Goal: Information Seeking & Learning: Learn about a topic

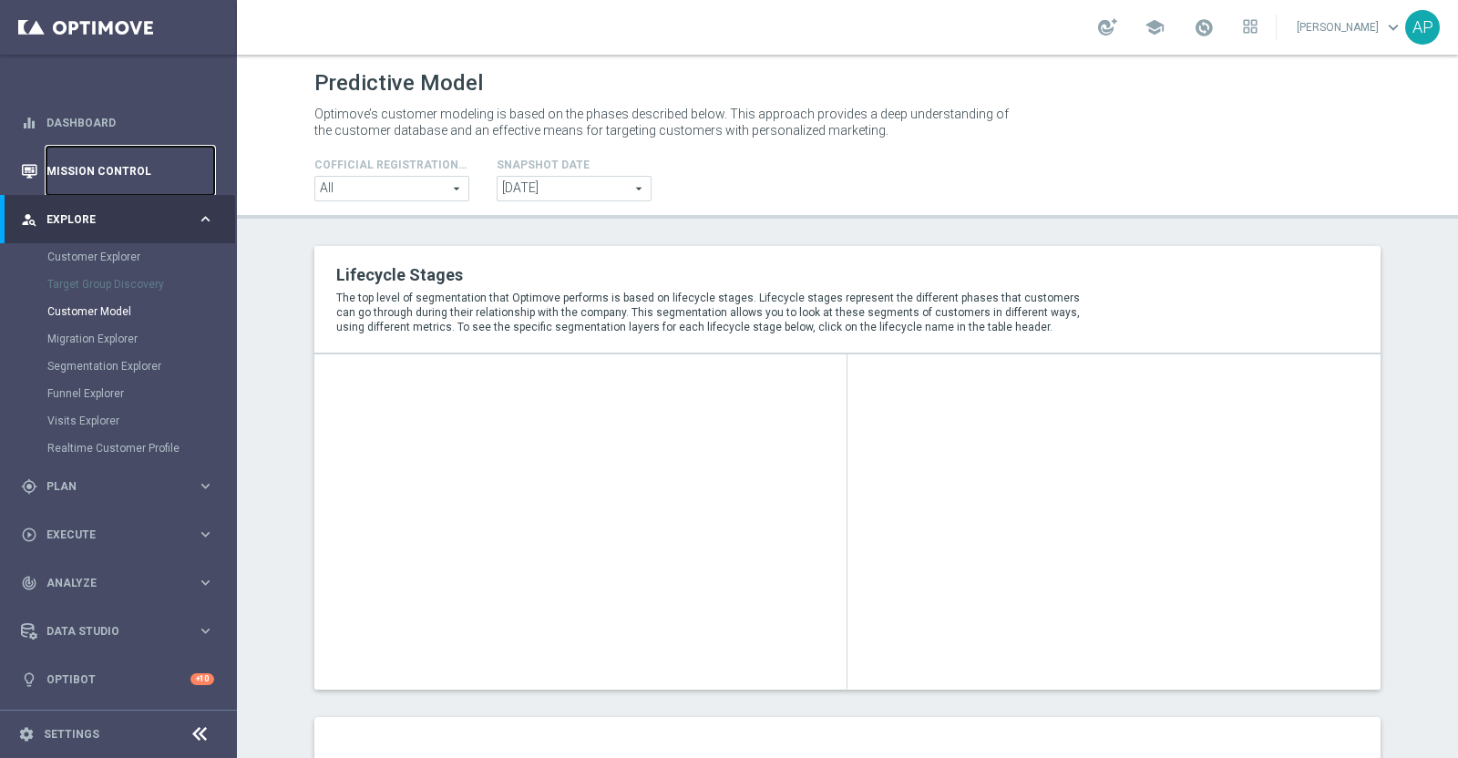
click at [123, 161] on link "Mission Control" at bounding box center [130, 171] width 168 height 48
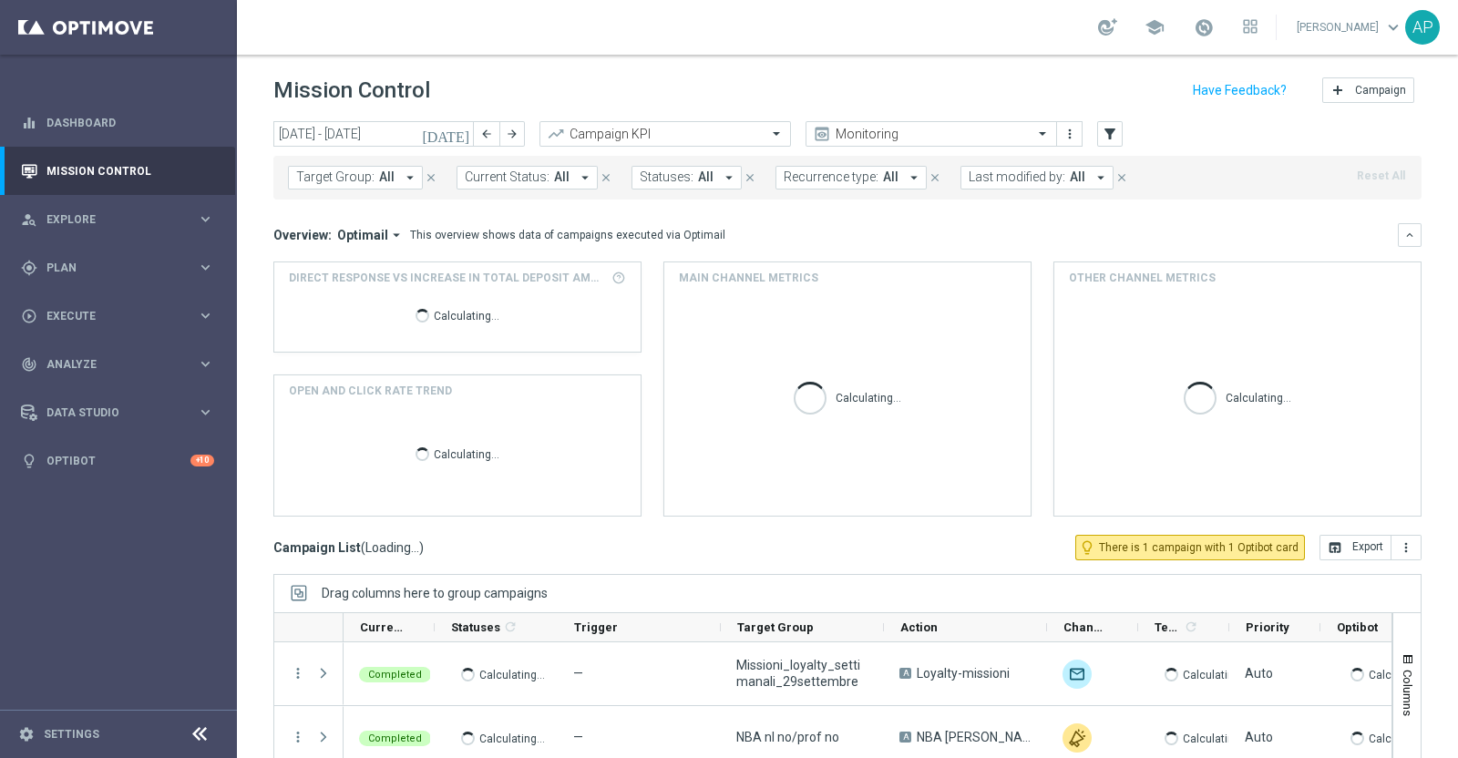
click at [463, 130] on icon "today" at bounding box center [446, 134] width 49 height 16
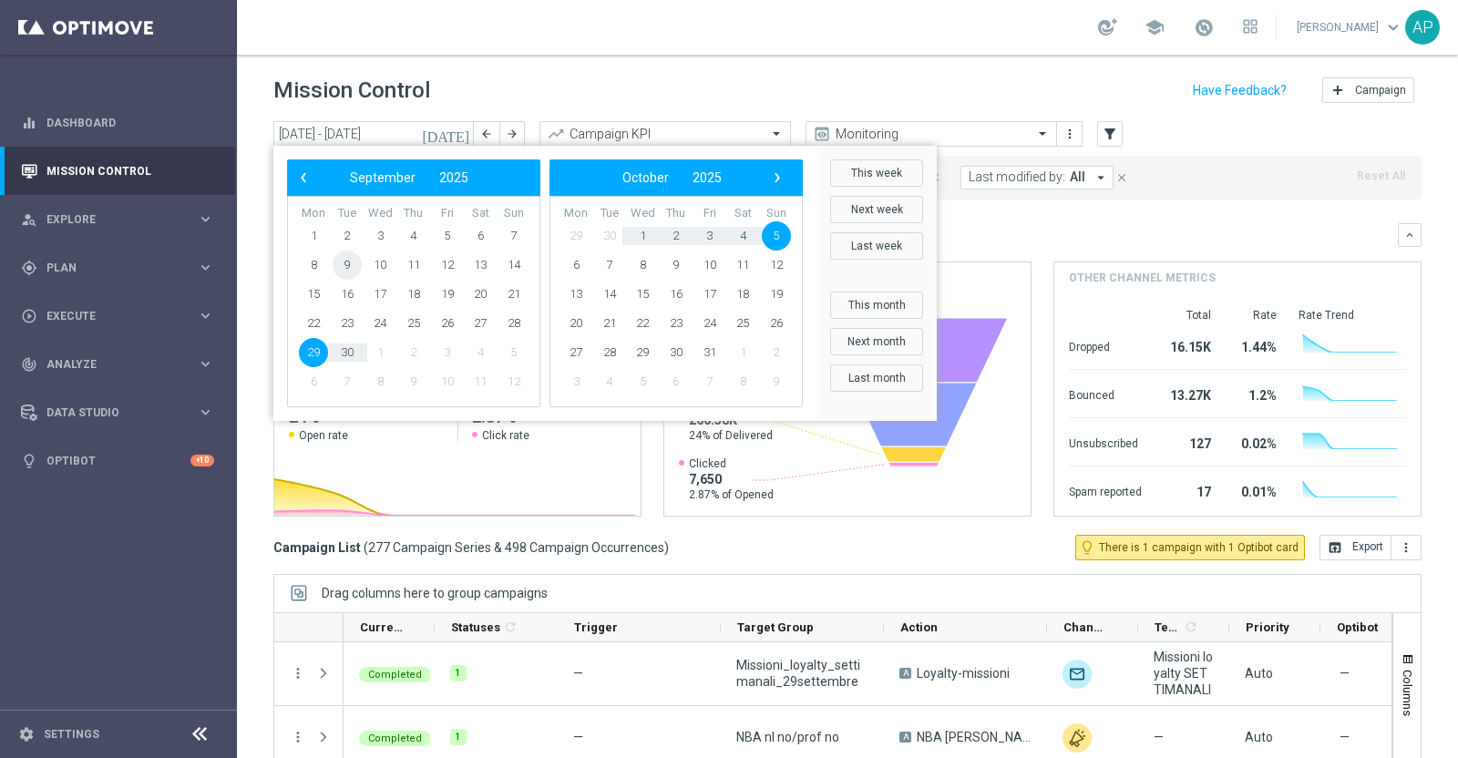
click at [351, 264] on span "9" at bounding box center [347, 265] width 29 height 29
type input "09 Sep 2025 - 09 Sep 2025"
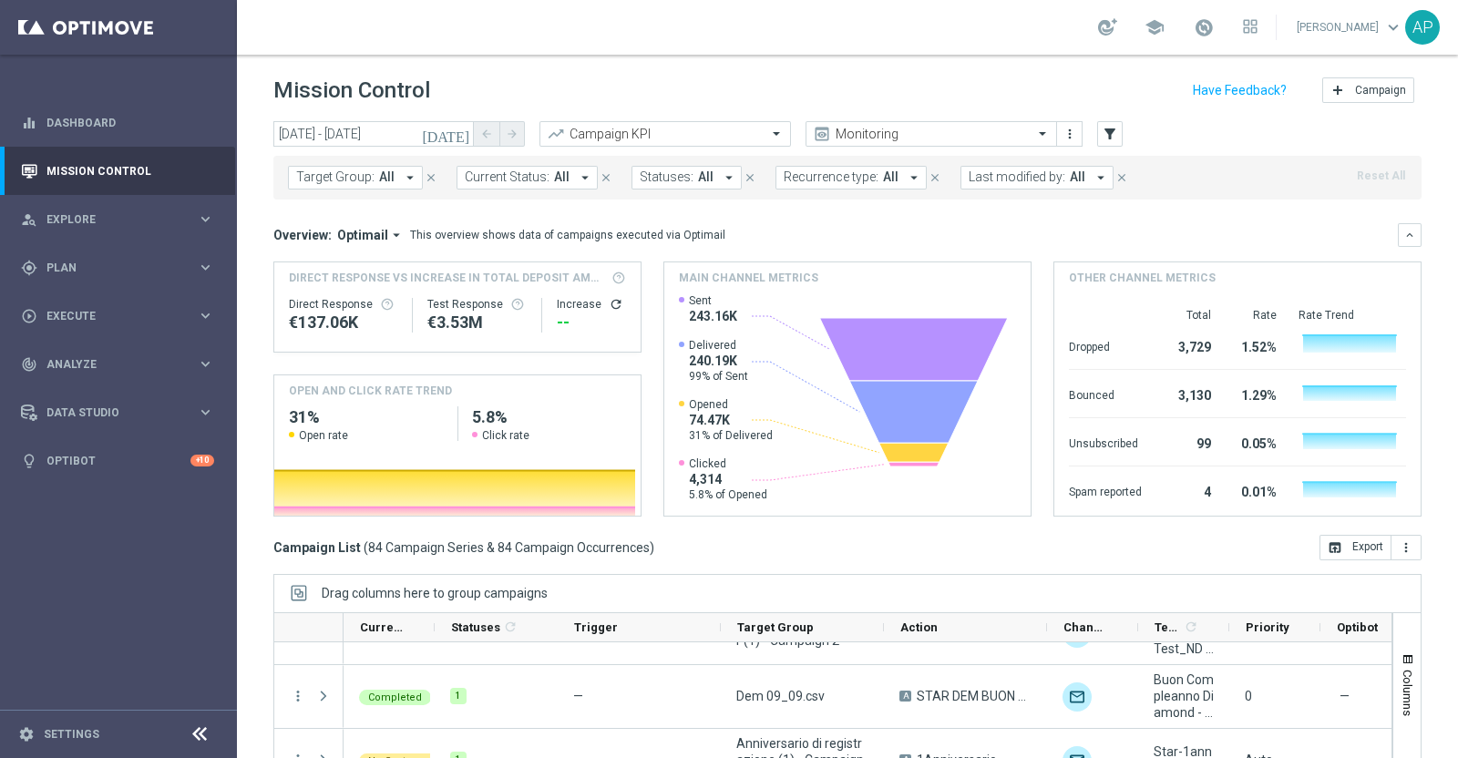
click at [1014, 175] on span "Last modified by:" at bounding box center [1017, 176] width 97 height 15
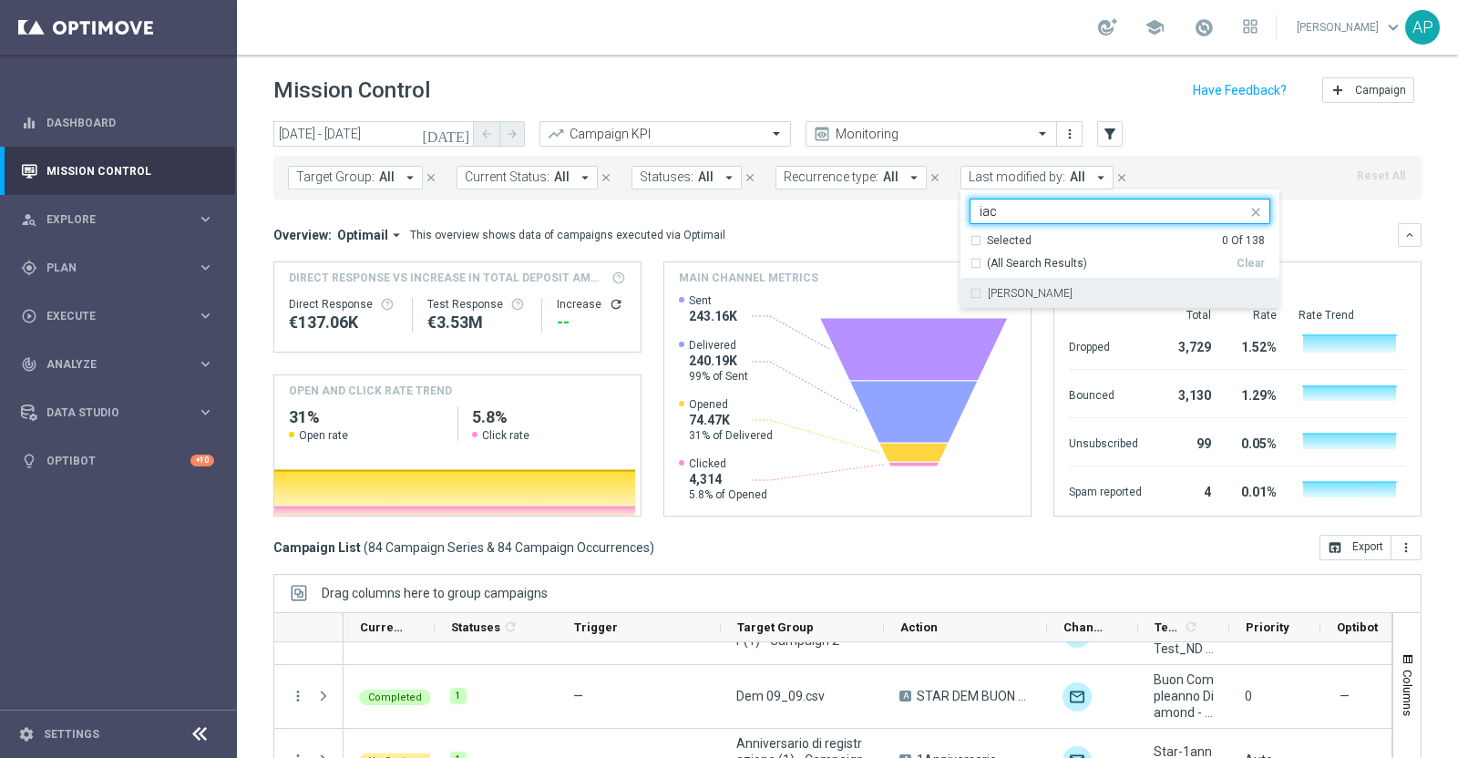
click at [1043, 291] on label "Antonio Iacovone" at bounding box center [1030, 293] width 85 height 11
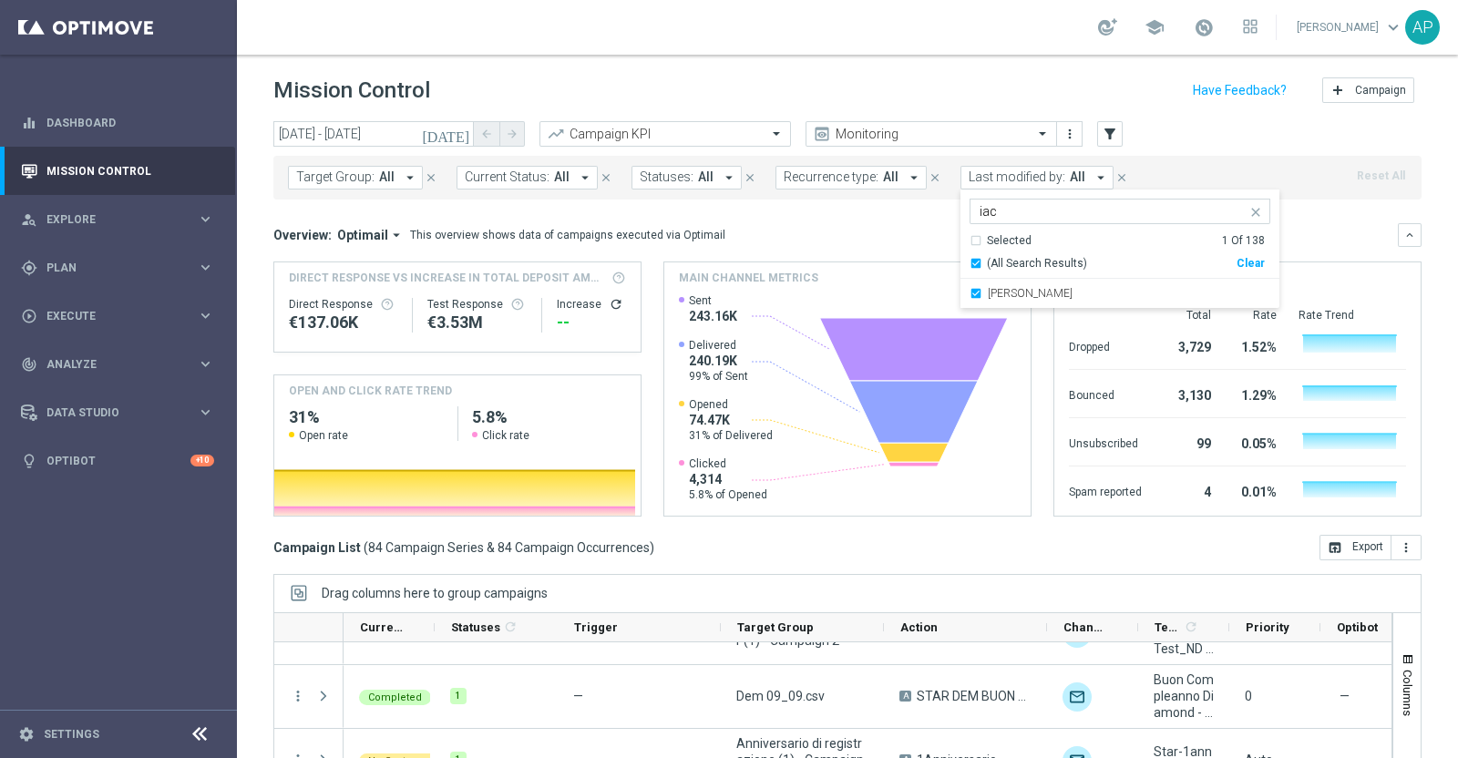
click at [991, 210] on input "iac" at bounding box center [1113, 211] width 267 height 15
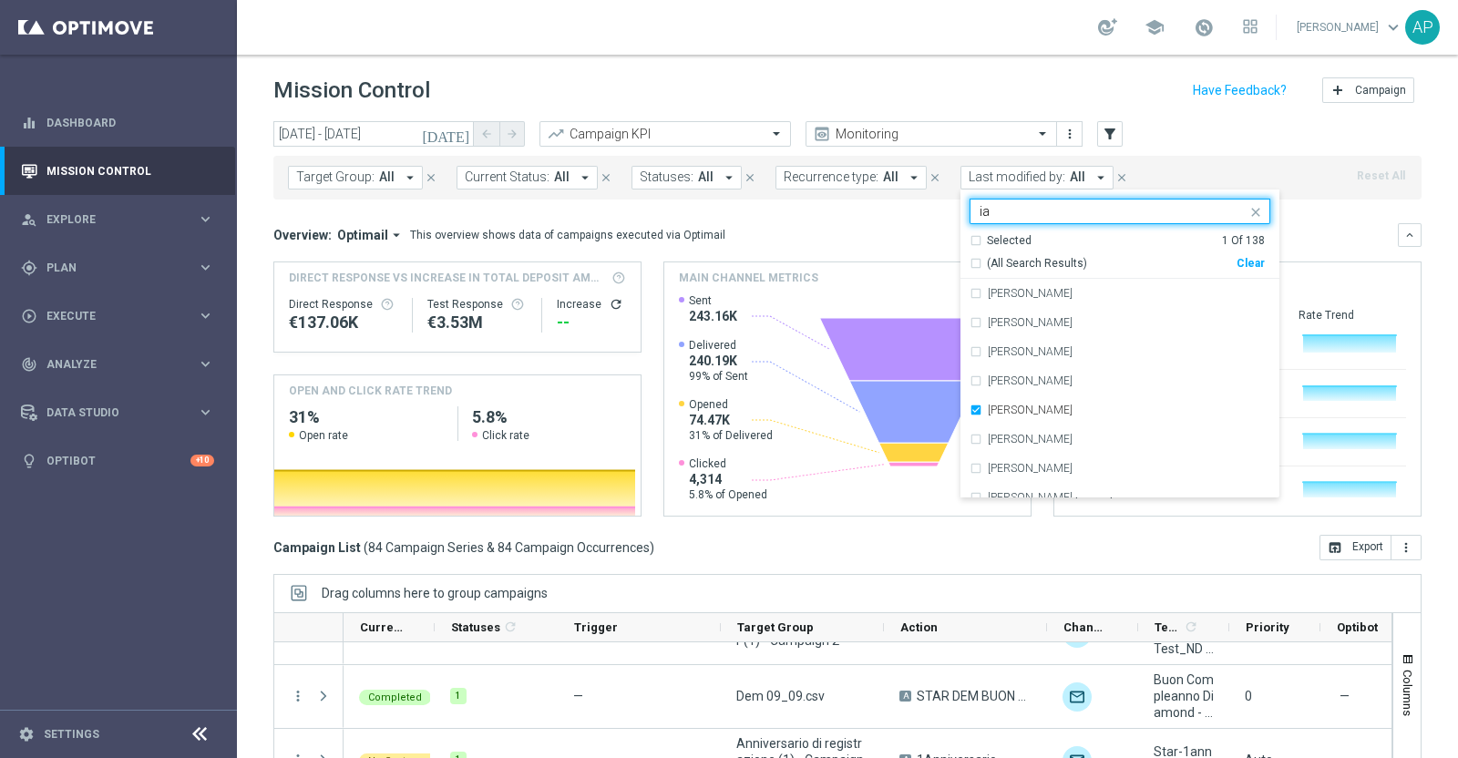
type input "i"
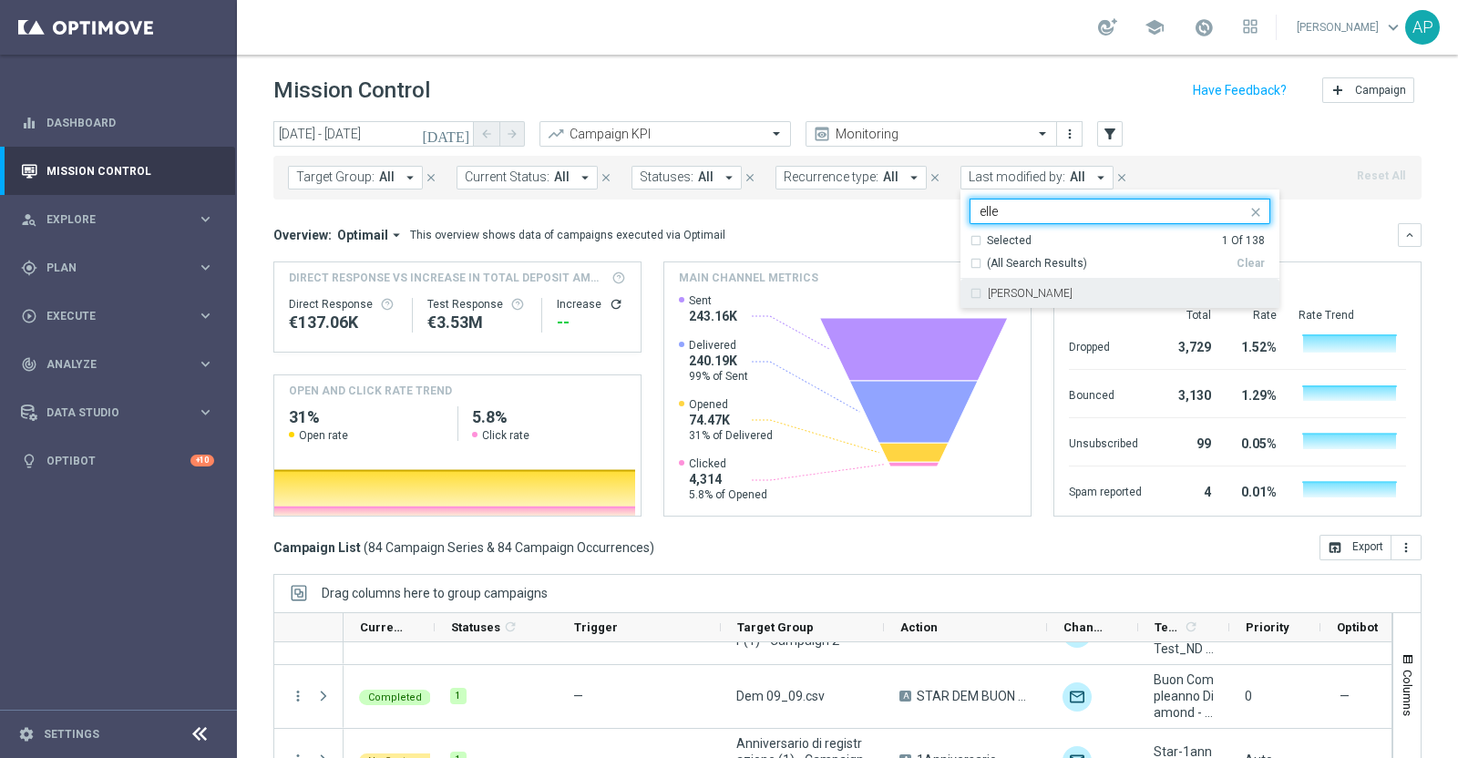
click at [991, 298] on label "Edoardo Ellena" at bounding box center [1030, 293] width 85 height 11
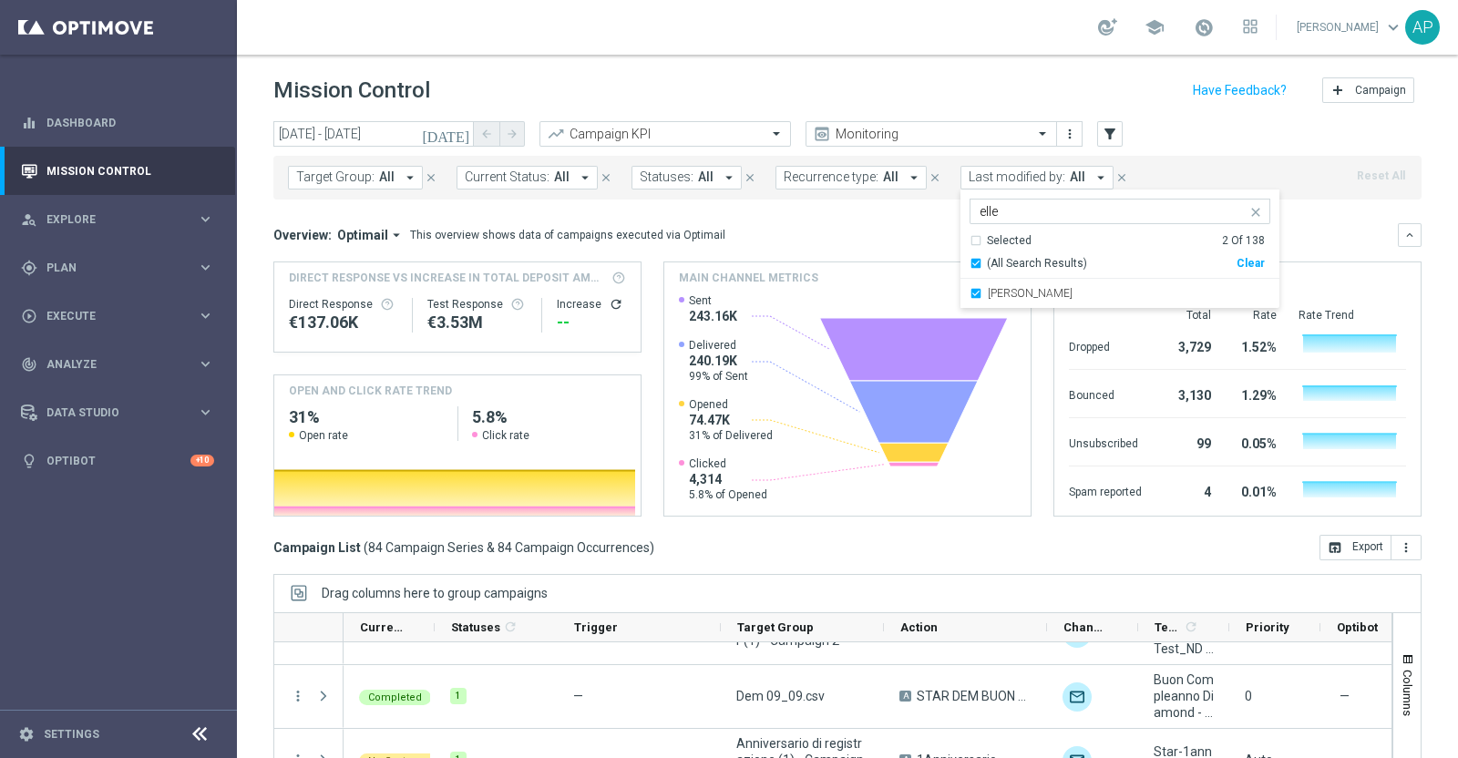
click at [1010, 209] on input "elle" at bounding box center [1113, 211] width 267 height 15
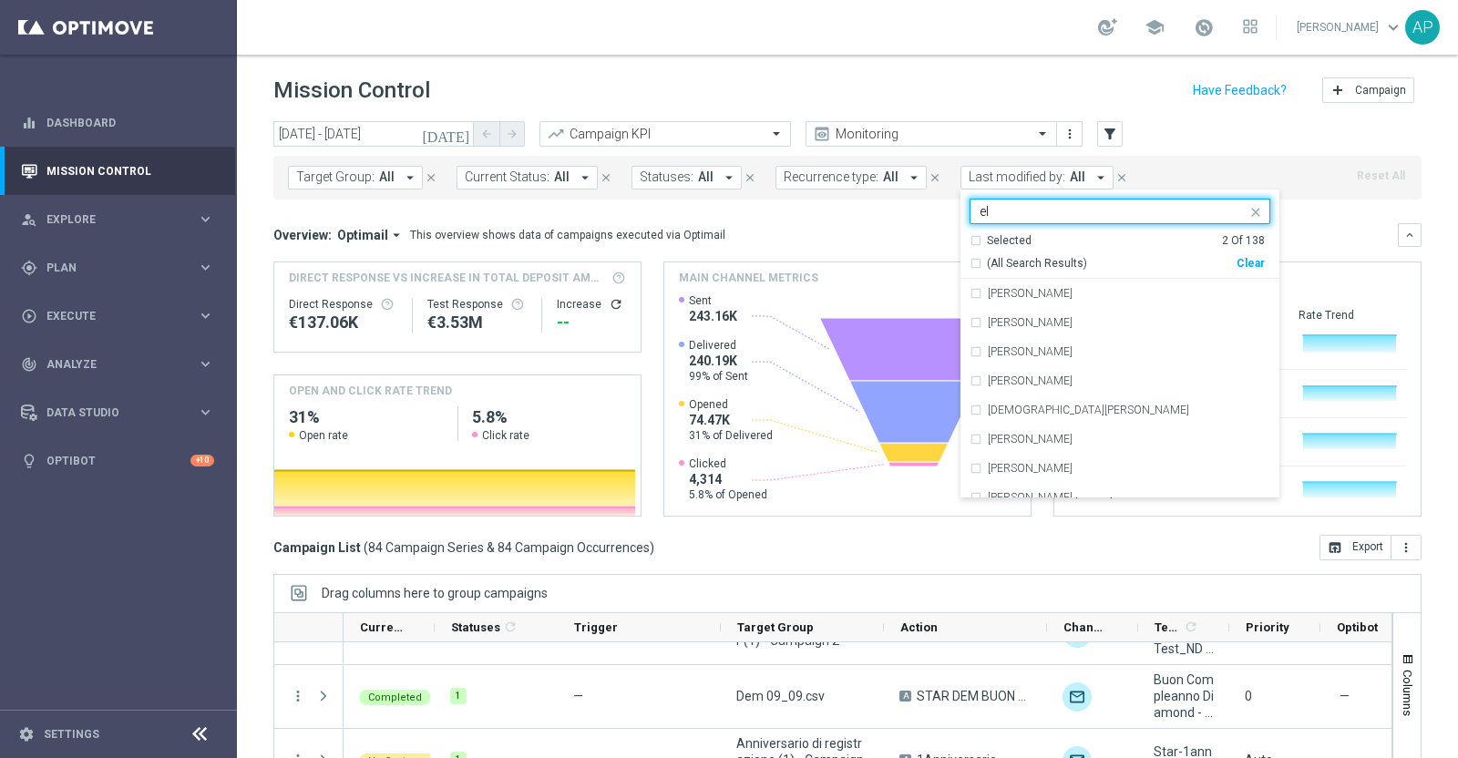
type input "e"
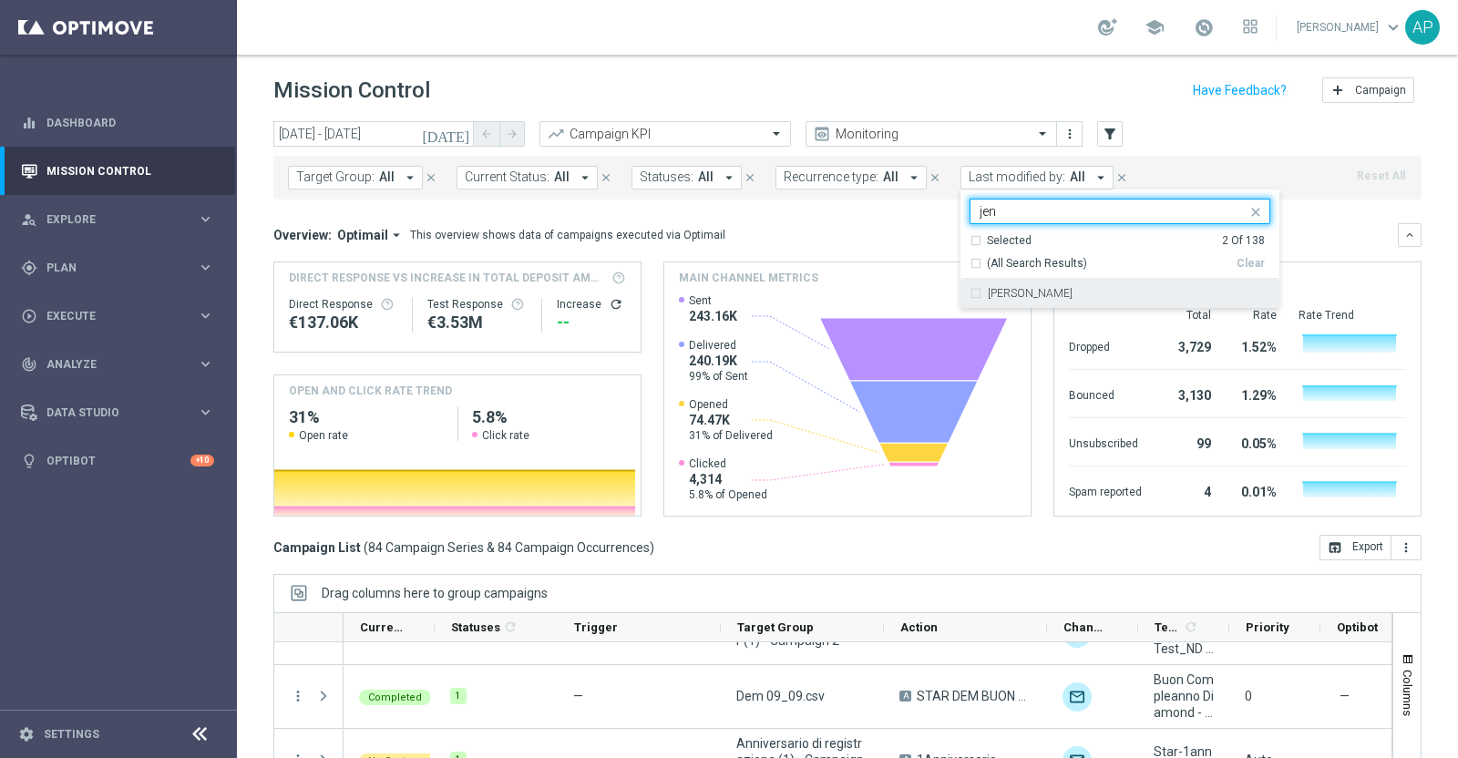
click at [1025, 295] on label "Jennyffer Gonzalez" at bounding box center [1030, 293] width 85 height 11
type input "jen"
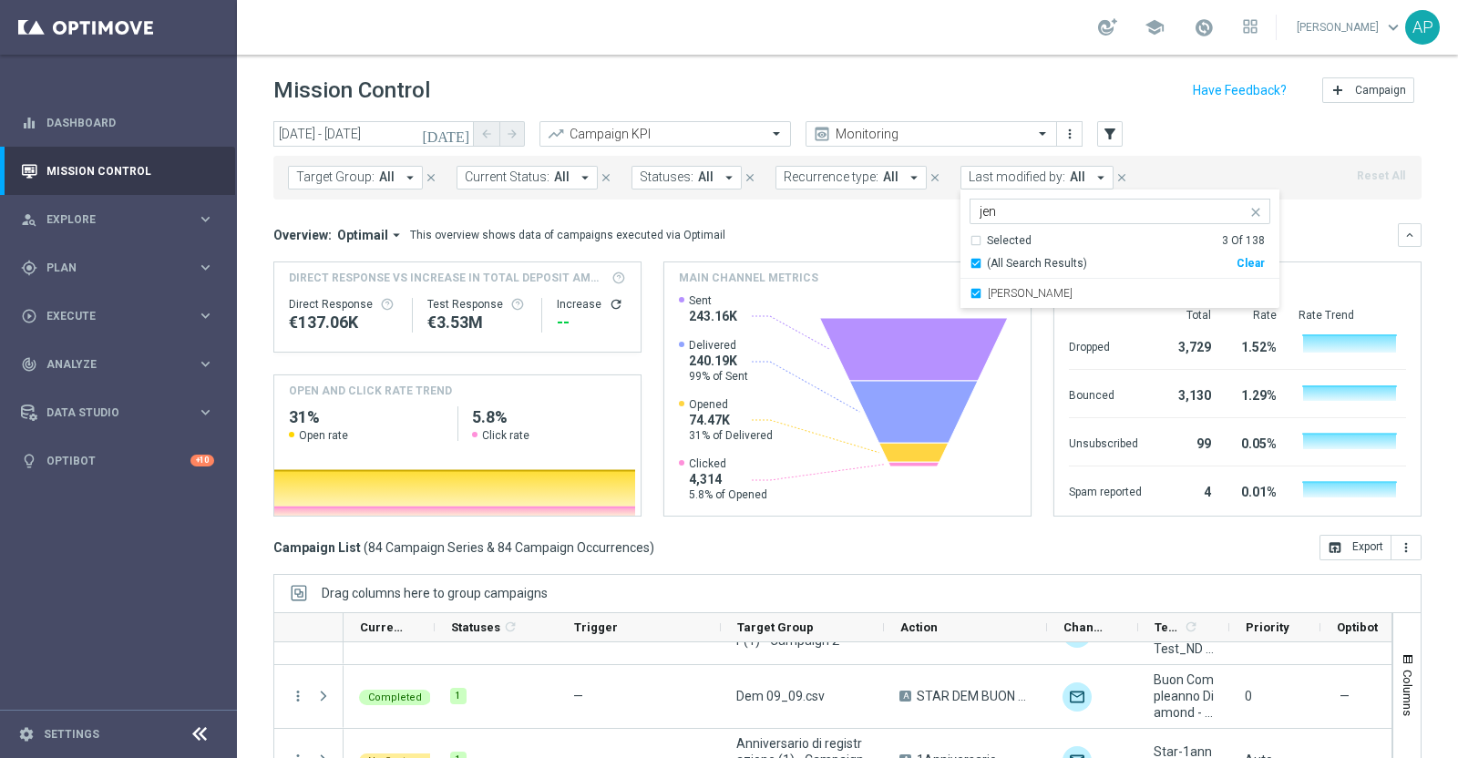
click at [1189, 134] on div "today 09 Sep 2025 - 09 Sep 2025 arrow_back arrow_forward Campaign KPI trending_…" at bounding box center [847, 134] width 1148 height 27
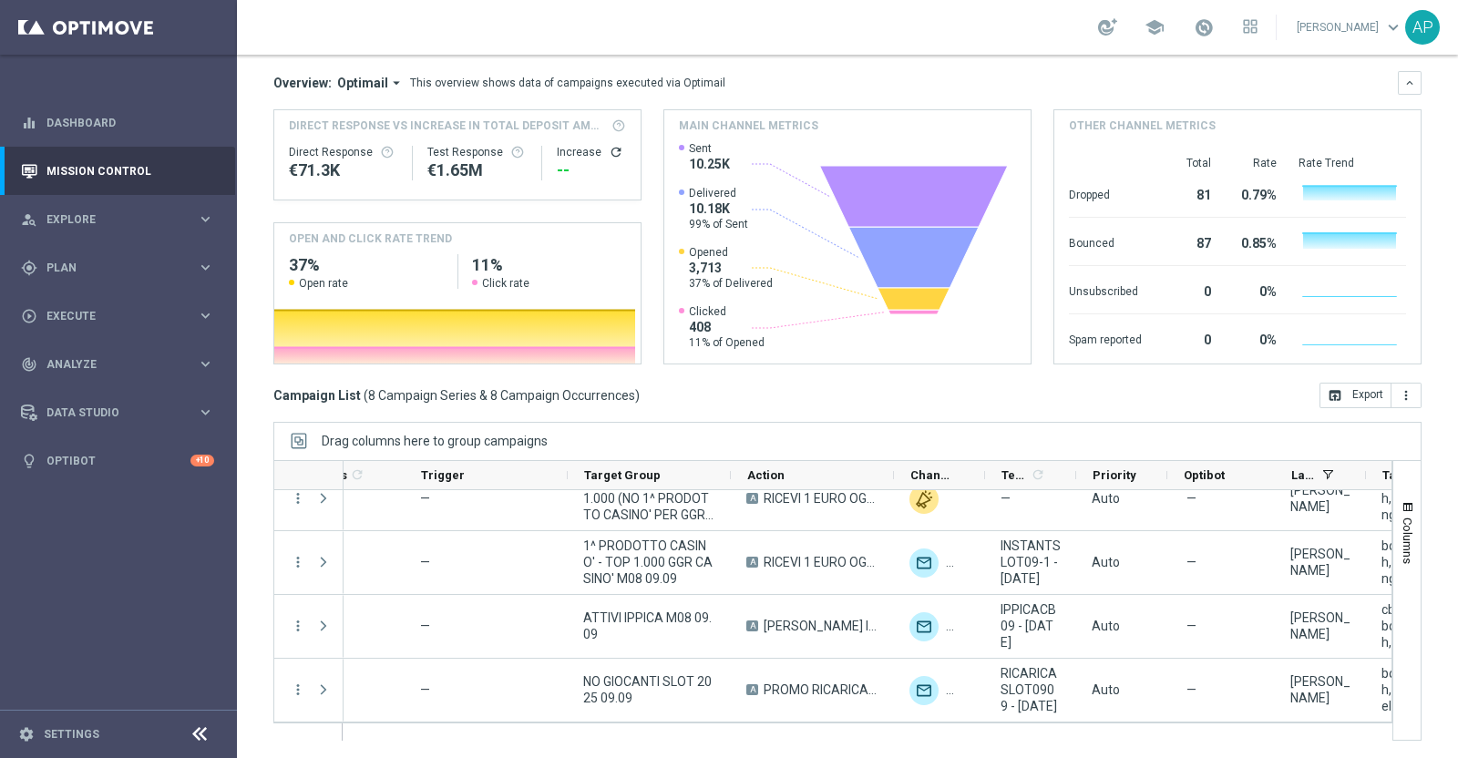
scroll to position [0, 524]
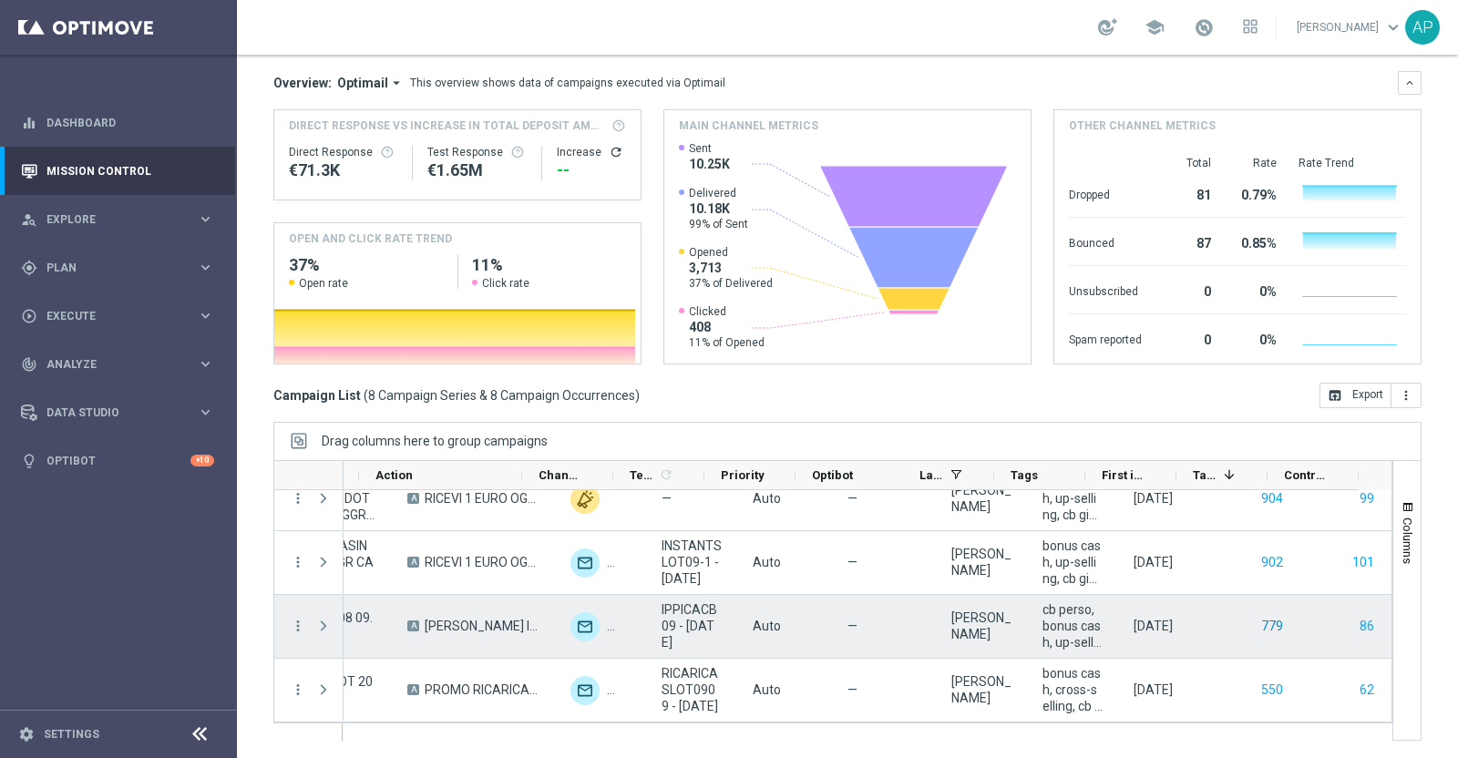
click at [1259, 631] on button "779" at bounding box center [1272, 626] width 26 height 23
click at [1358, 623] on button "86" at bounding box center [1367, 626] width 18 height 23
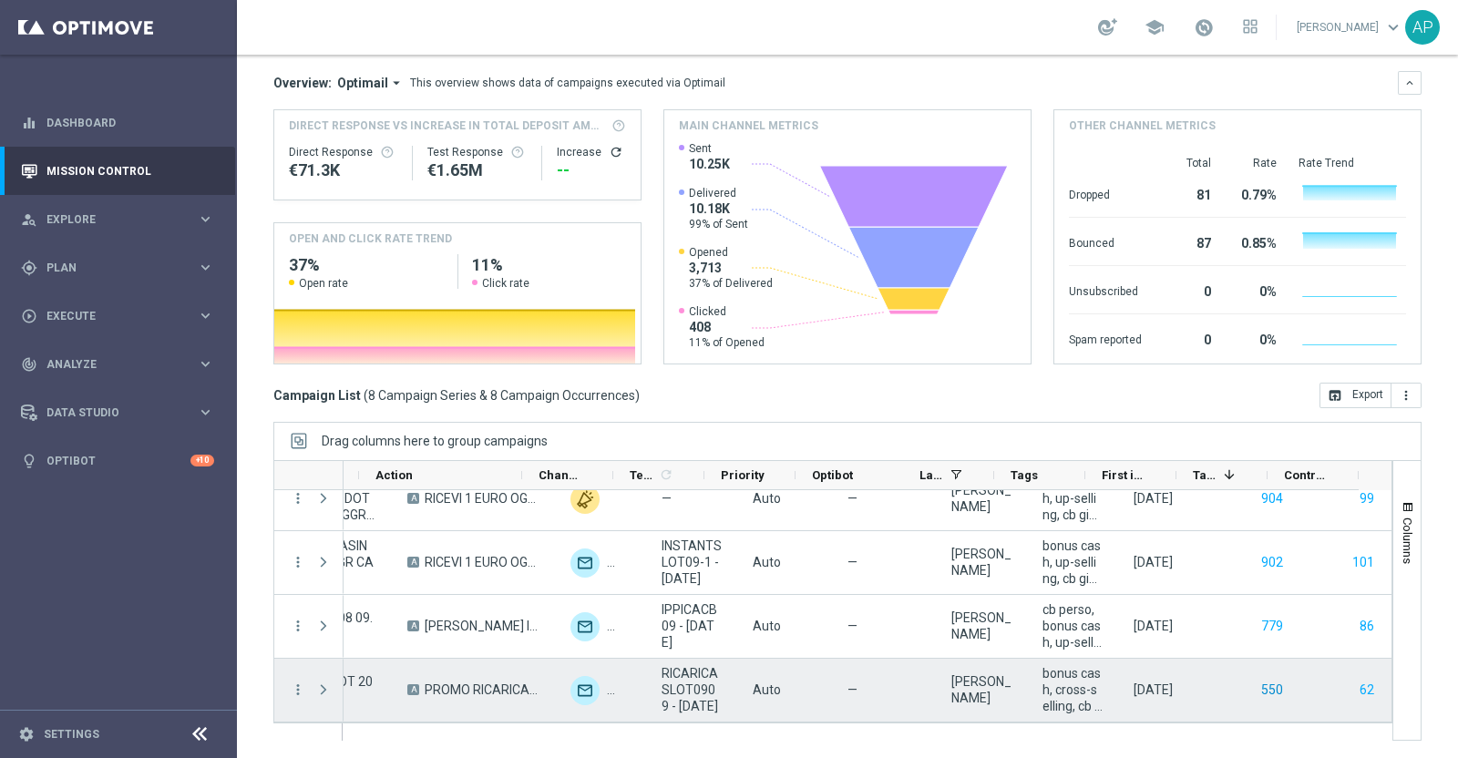
click at [1259, 691] on button "550" at bounding box center [1272, 690] width 26 height 23
click at [1358, 685] on button "62" at bounding box center [1367, 690] width 18 height 23
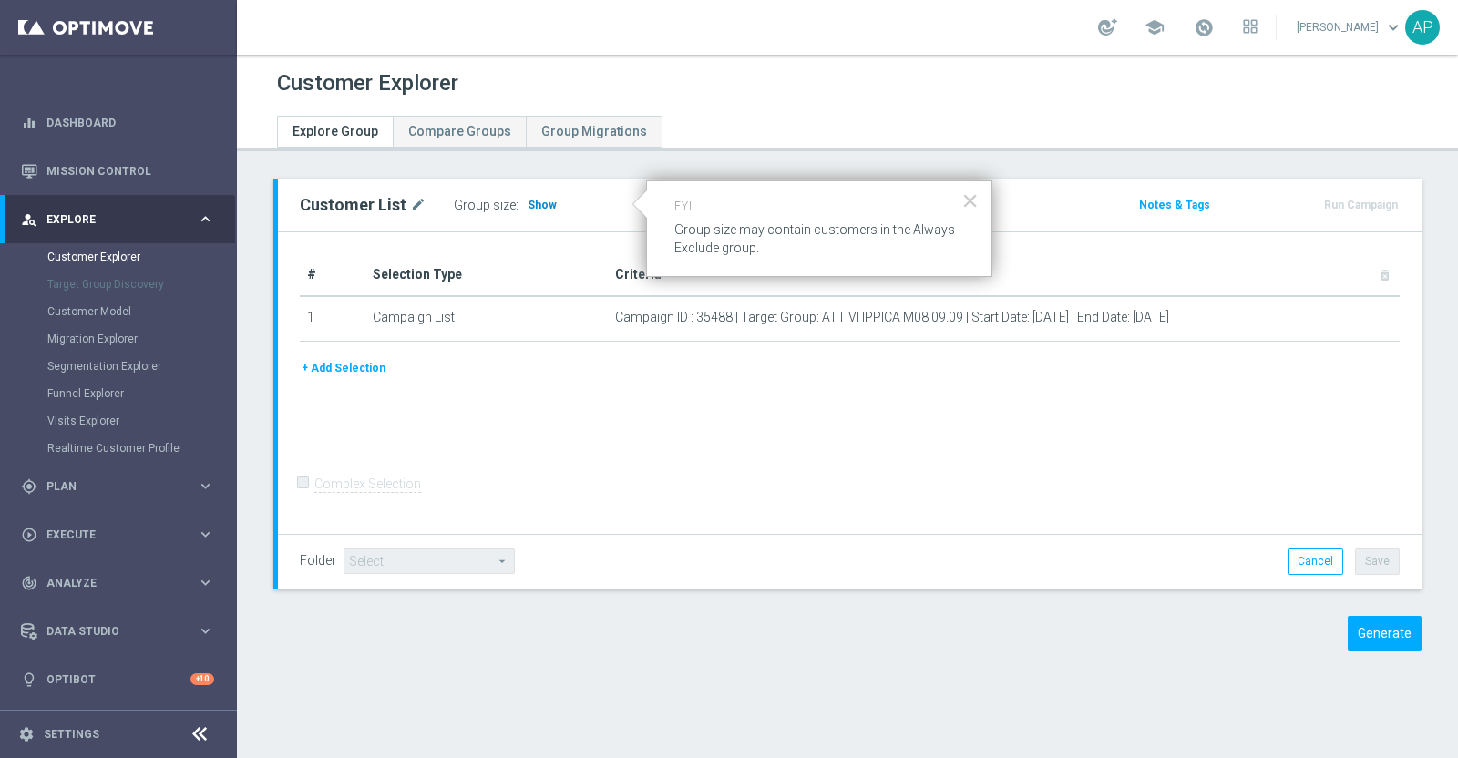
click at [537, 199] on span "Show" at bounding box center [542, 205] width 29 height 13
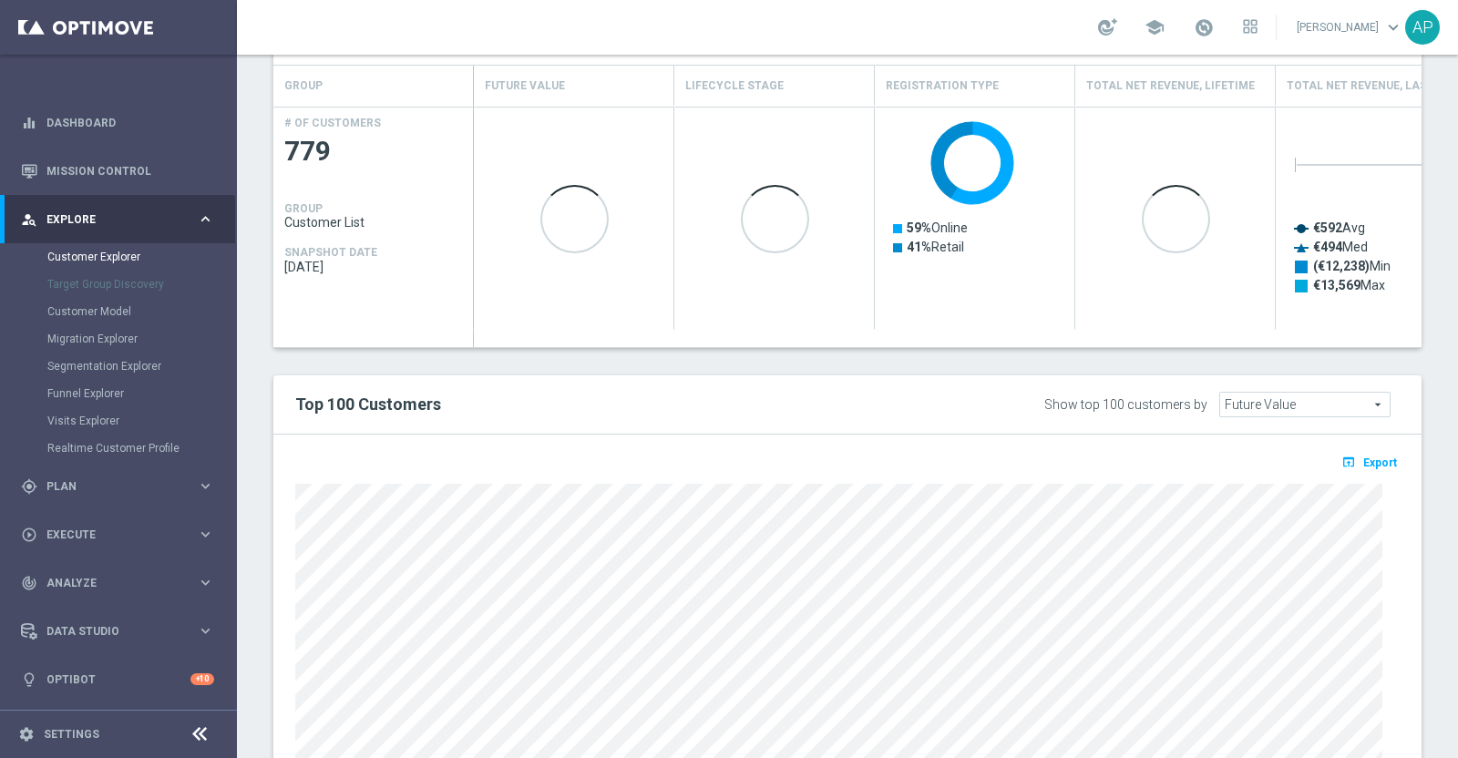
scroll to position [570, 0]
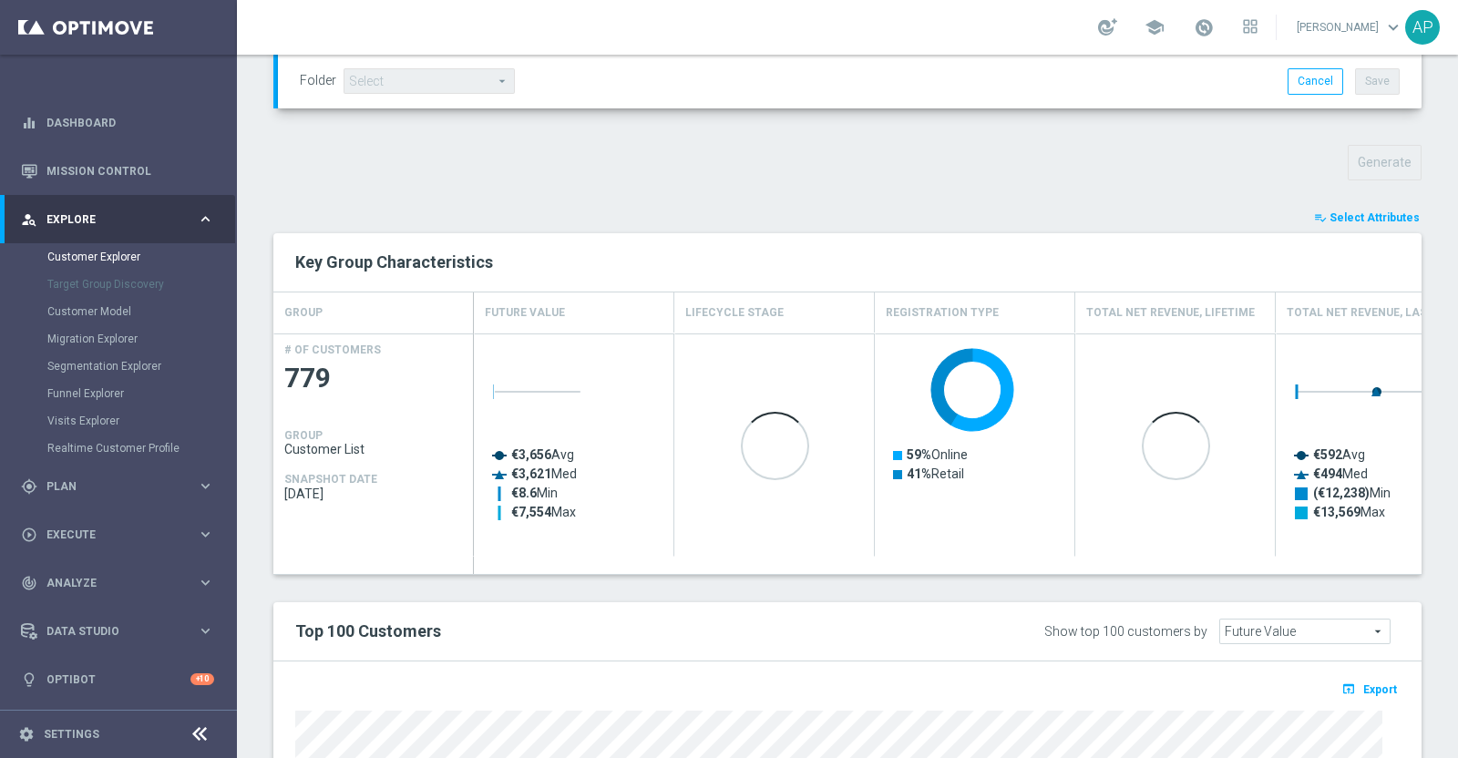
click at [1365, 211] on span "Select Attributes" at bounding box center [1374, 217] width 90 height 13
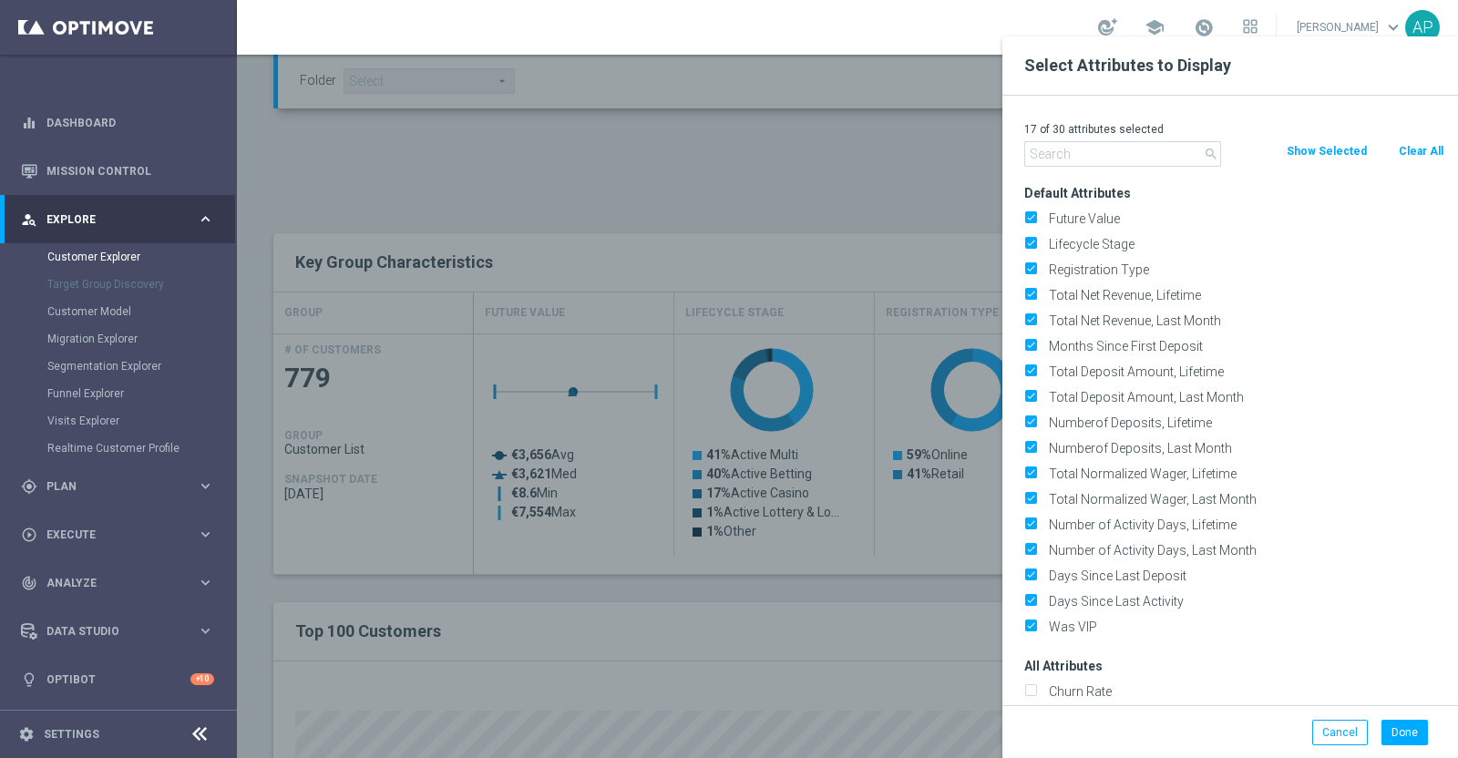
click at [1403, 143] on button "Clear All" at bounding box center [1421, 151] width 48 height 20
checkbox input "false"
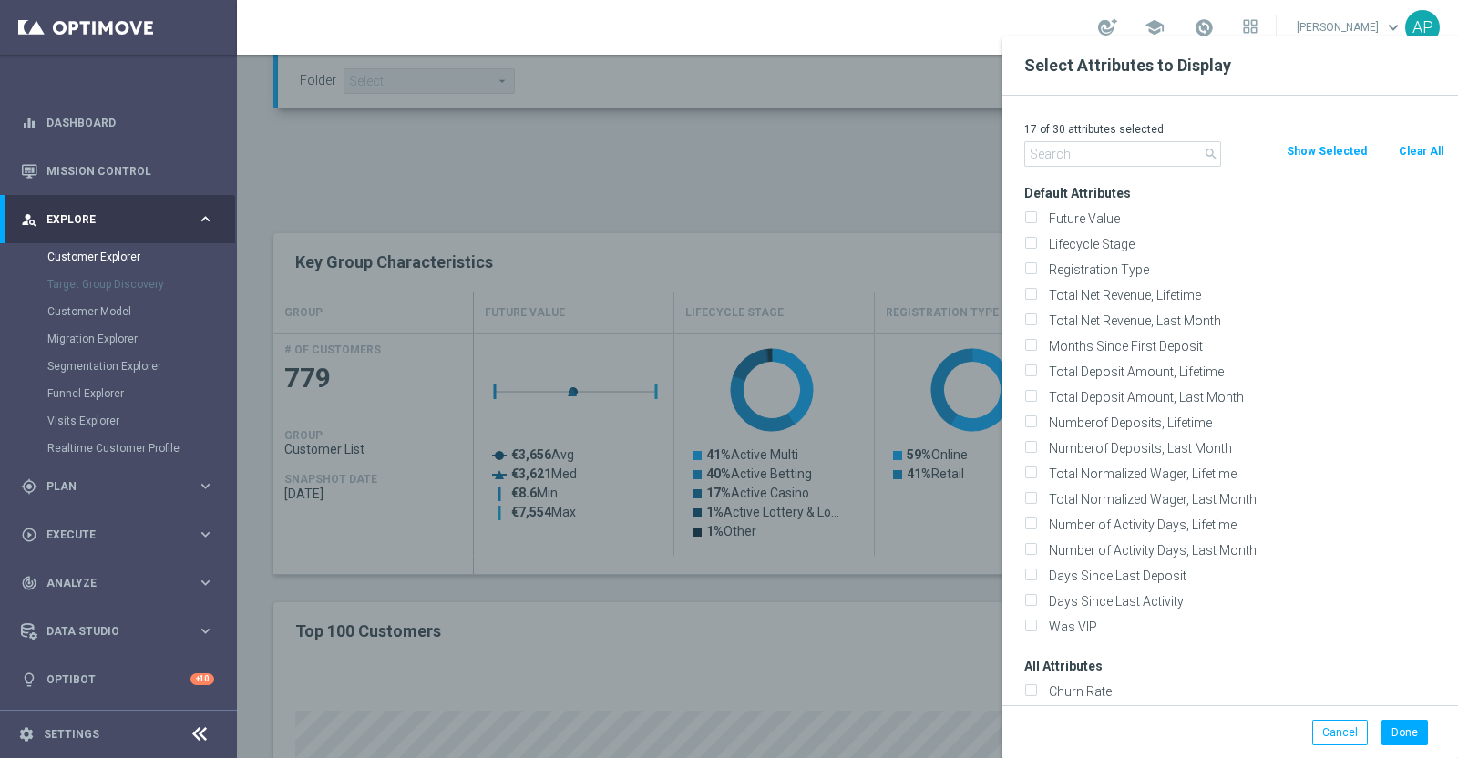
checkbox input "false"
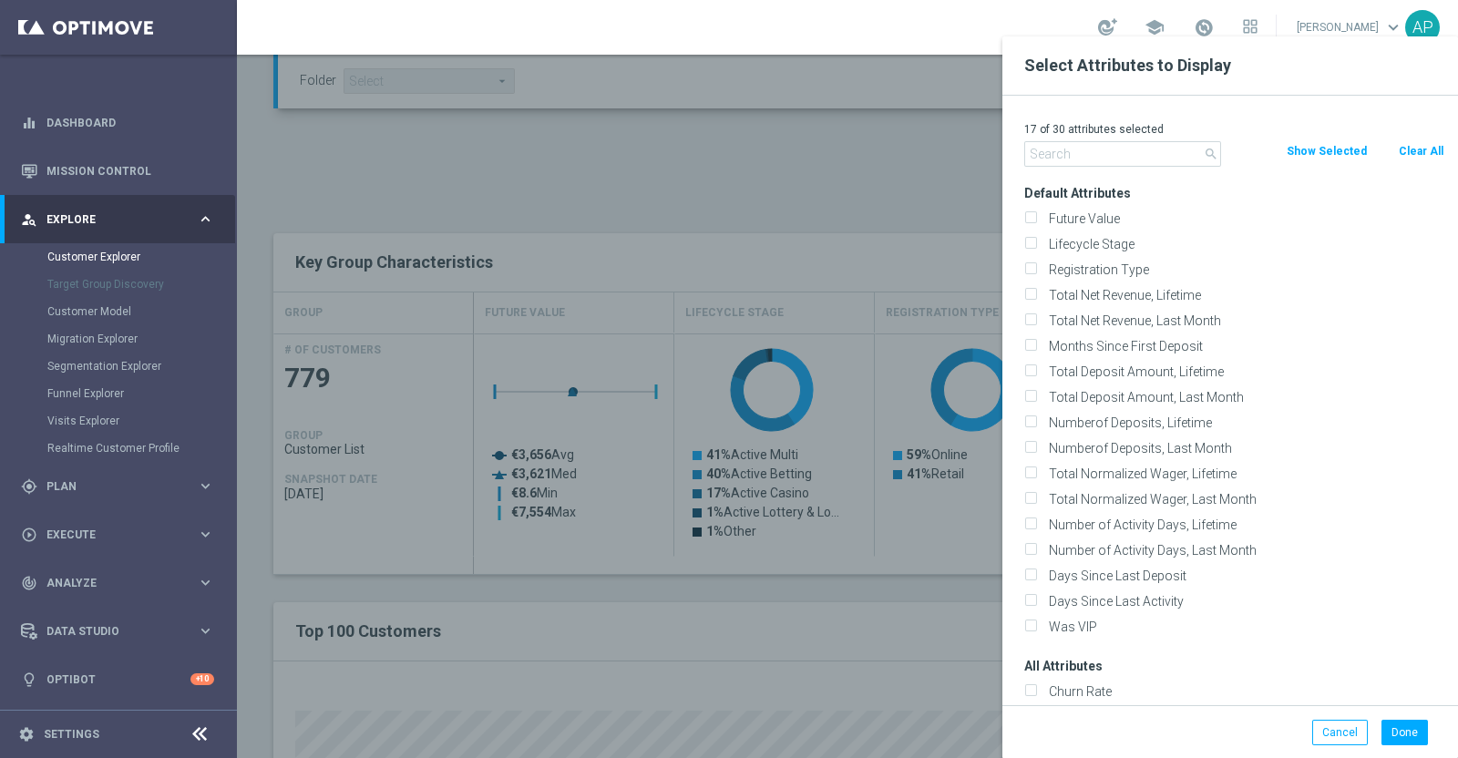
checkbox input "false"
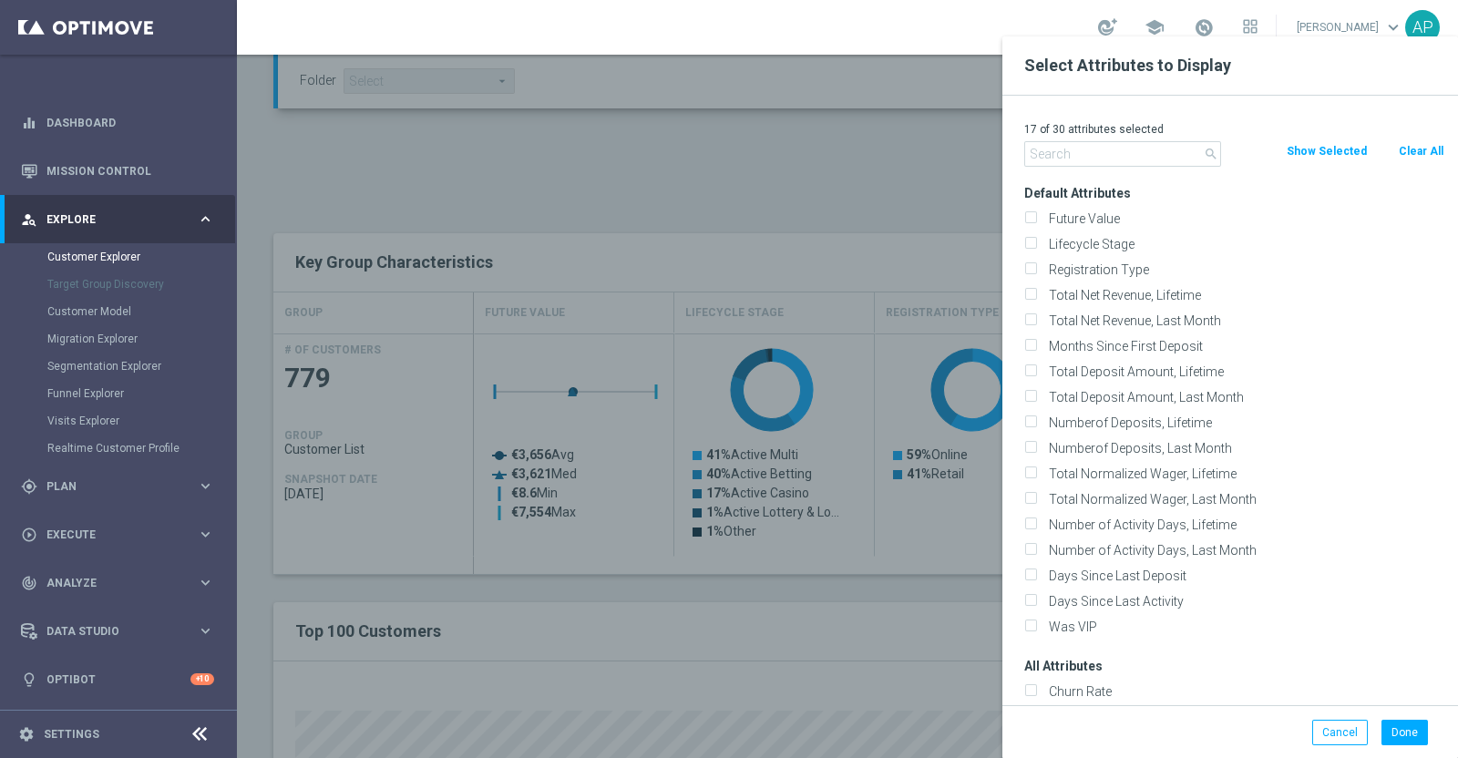
checkbox input "false"
click at [1134, 162] on input "text" at bounding box center [1122, 154] width 197 height 26
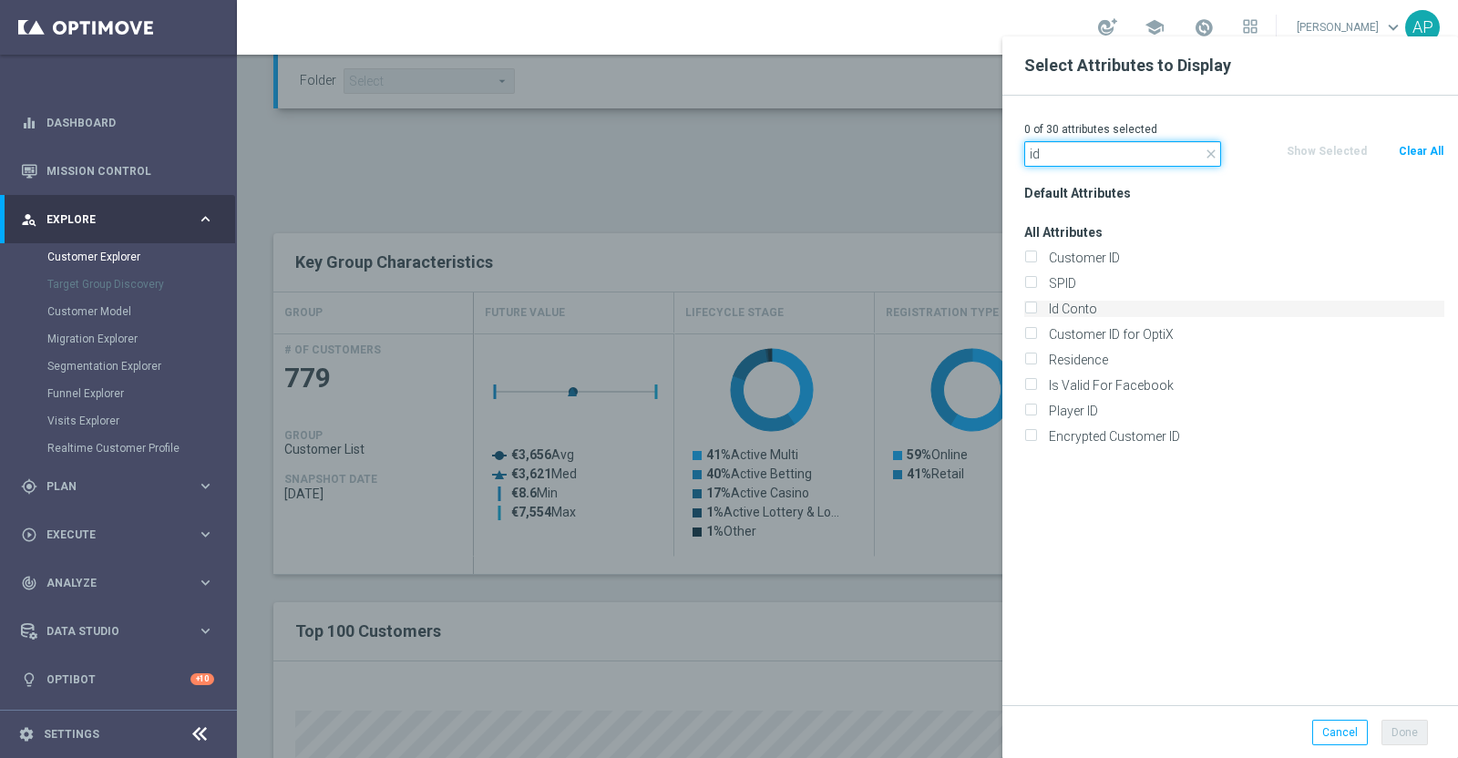
type input "id"
click at [1080, 306] on label "Id Conto" at bounding box center [1243, 309] width 402 height 16
click at [1036, 306] on input "Id Conto" at bounding box center [1030, 311] width 12 height 12
checkbox input "true"
click at [1423, 731] on button "Done" at bounding box center [1404, 733] width 46 height 26
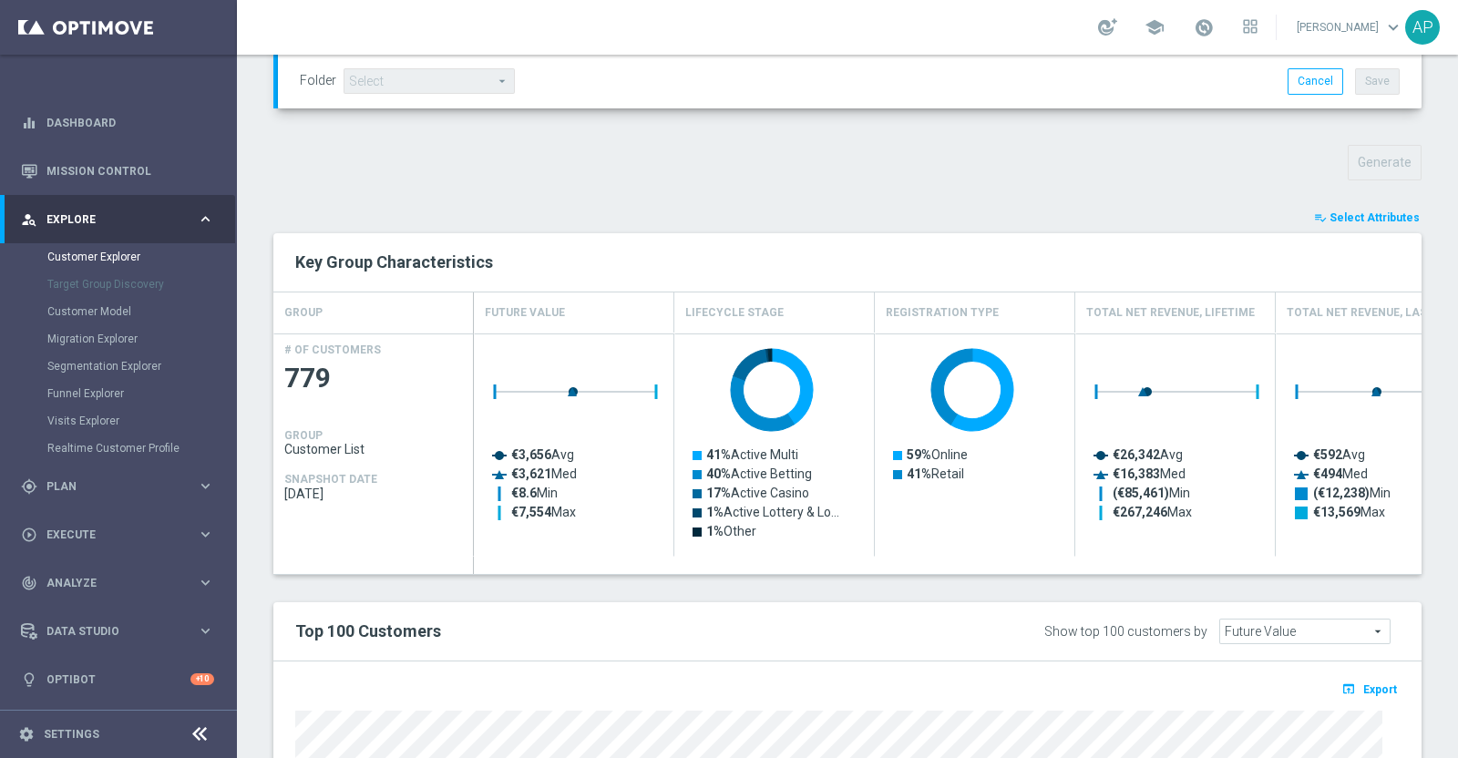
type input "Search"
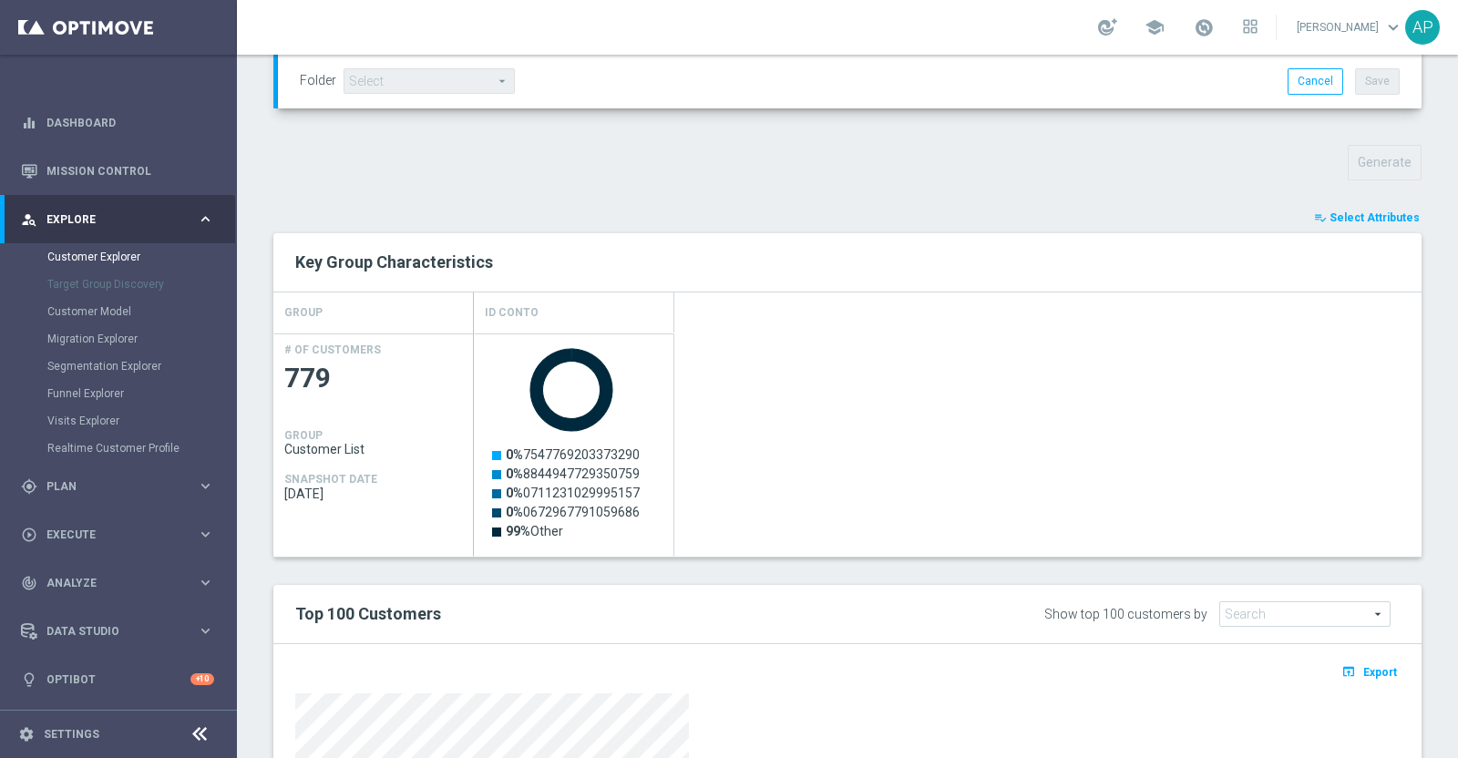
scroll to position [943, 0]
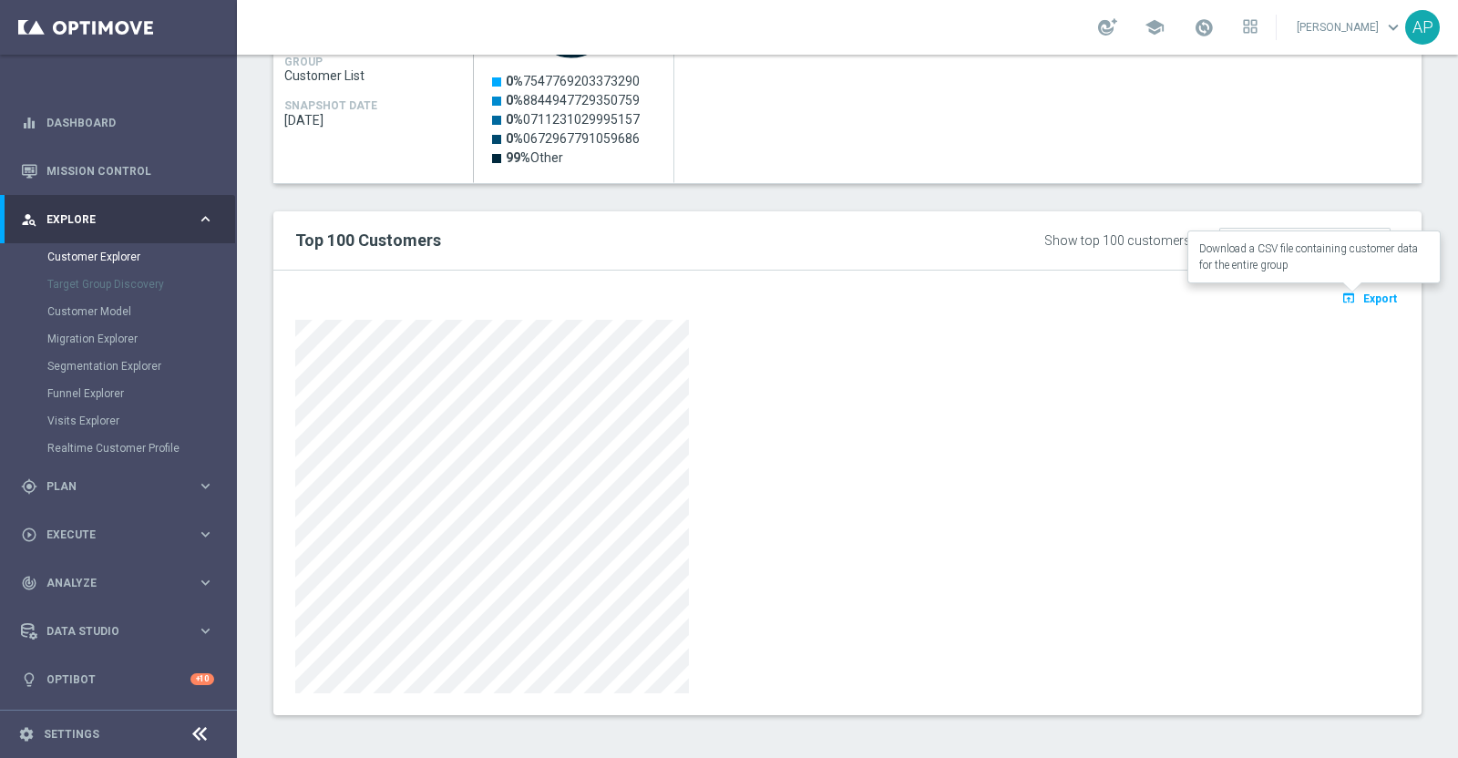
click at [1363, 293] on span "Export" at bounding box center [1380, 299] width 34 height 13
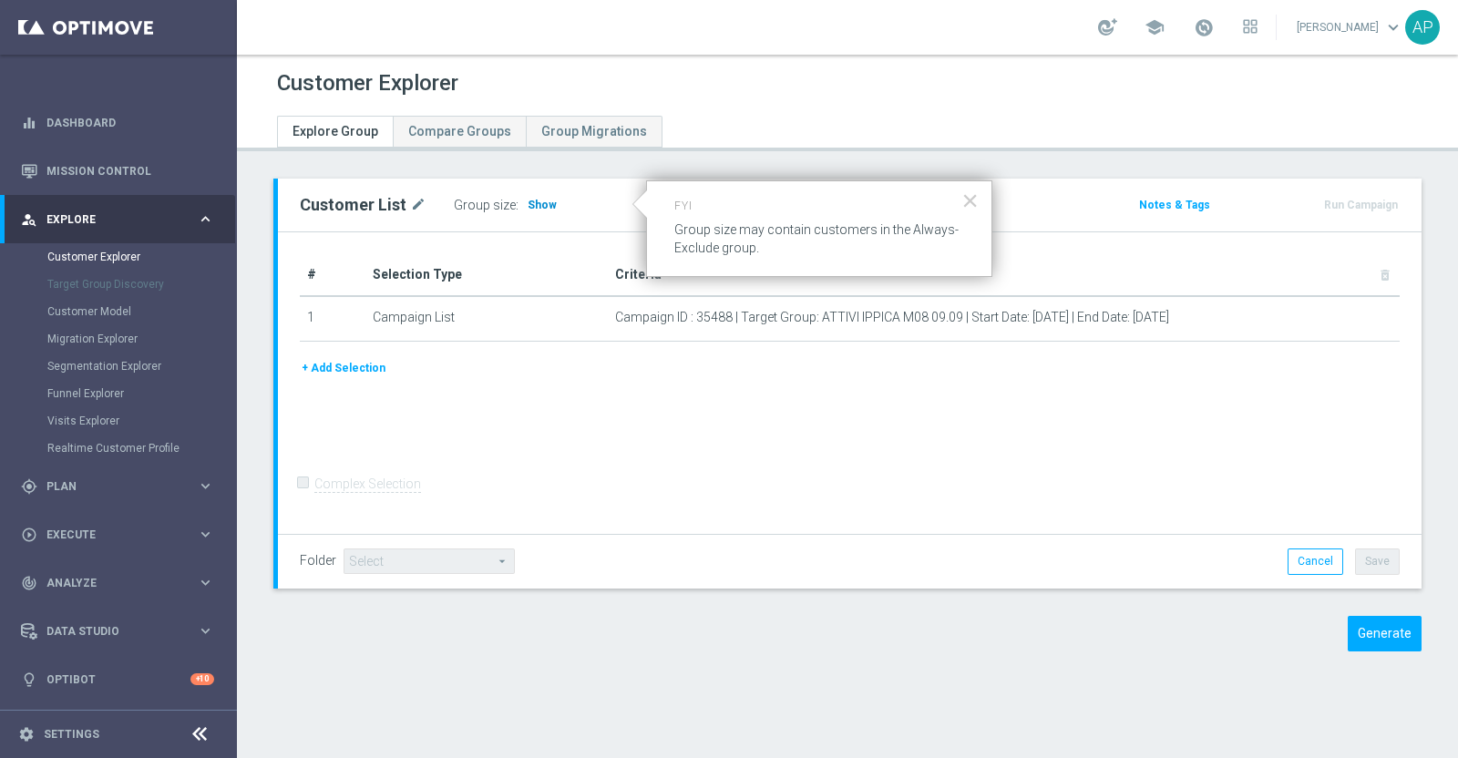
click at [540, 202] on span "Show" at bounding box center [542, 205] width 29 height 13
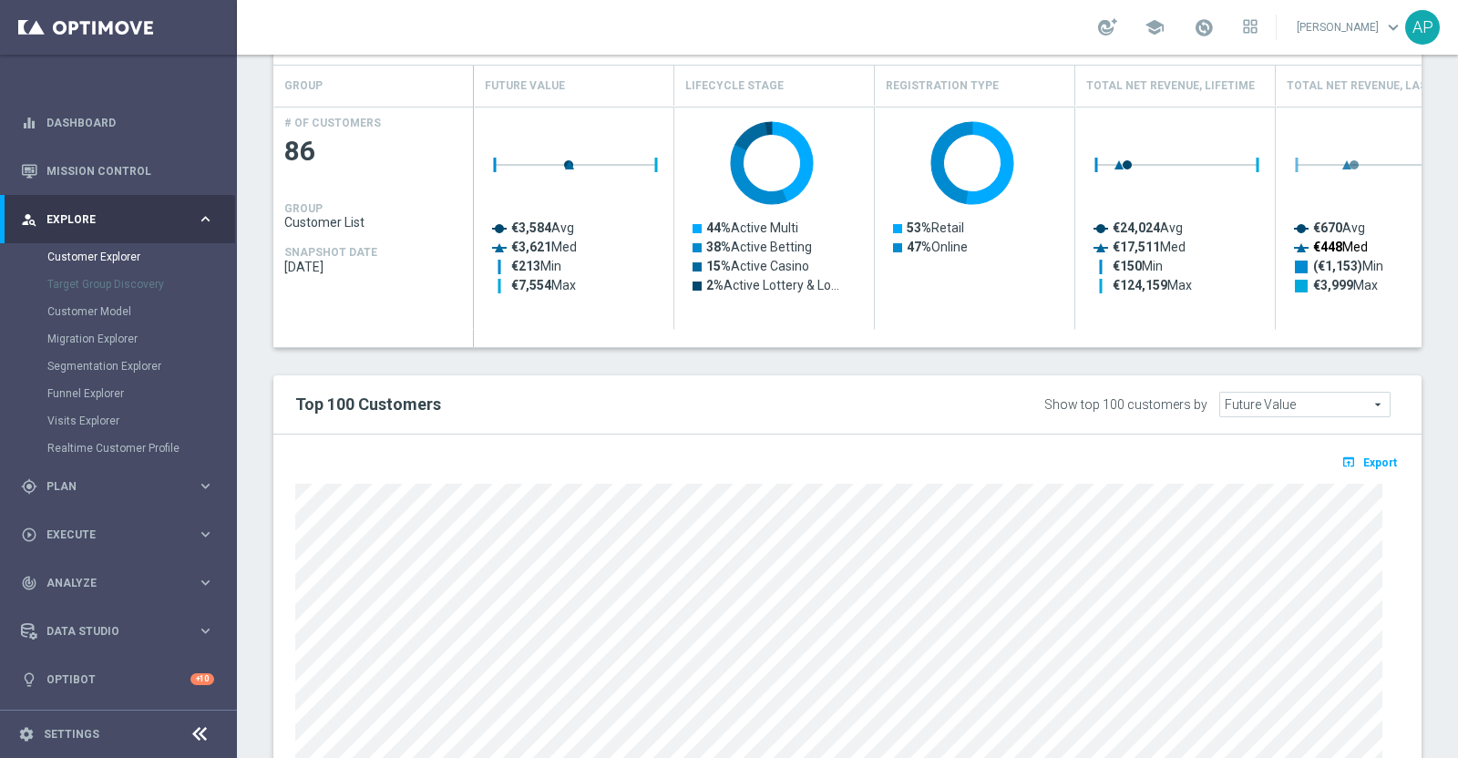
scroll to position [455, 0]
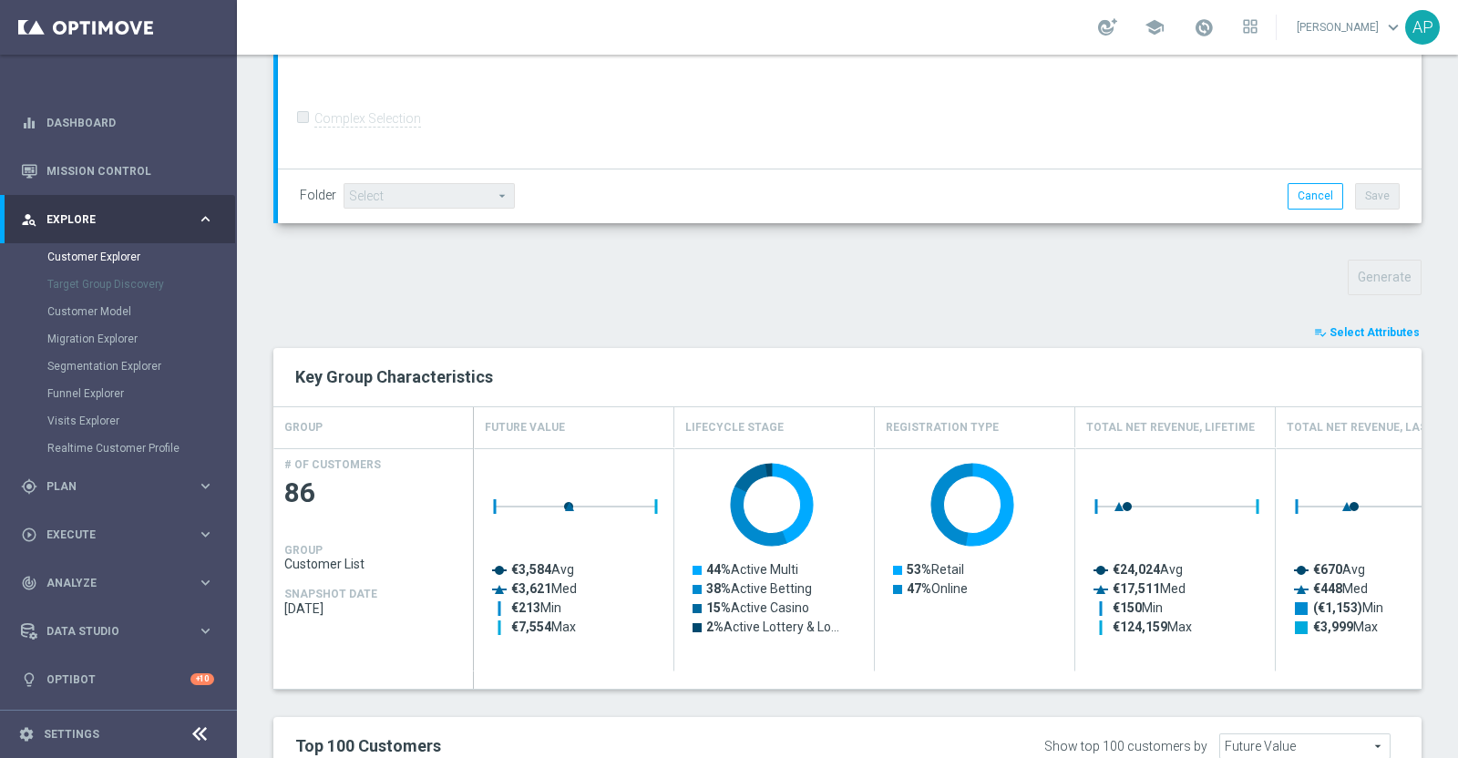
click at [1335, 332] on span "Select Attributes" at bounding box center [1374, 332] width 90 height 13
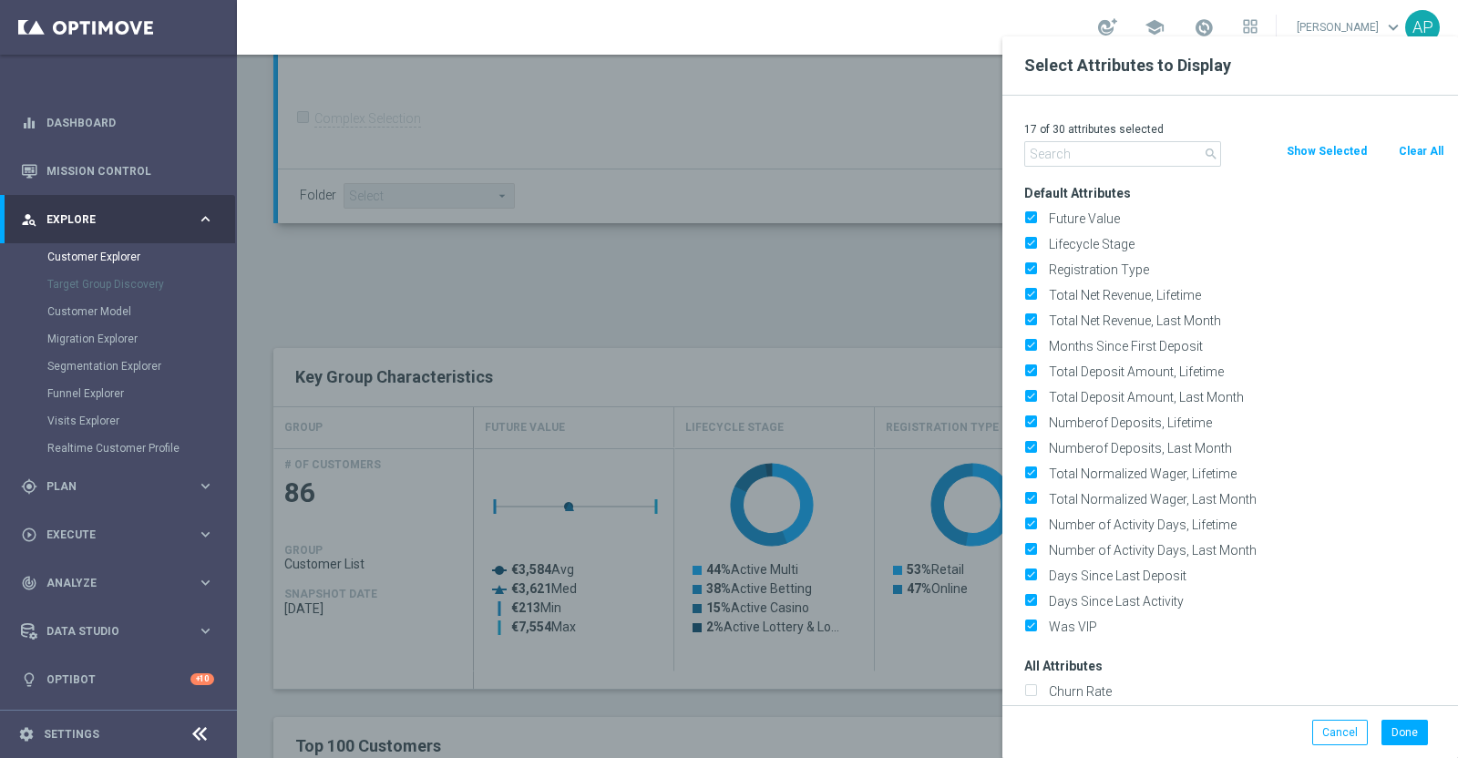
click at [1412, 152] on button "Clear All" at bounding box center [1421, 151] width 48 height 20
checkbox input "false"
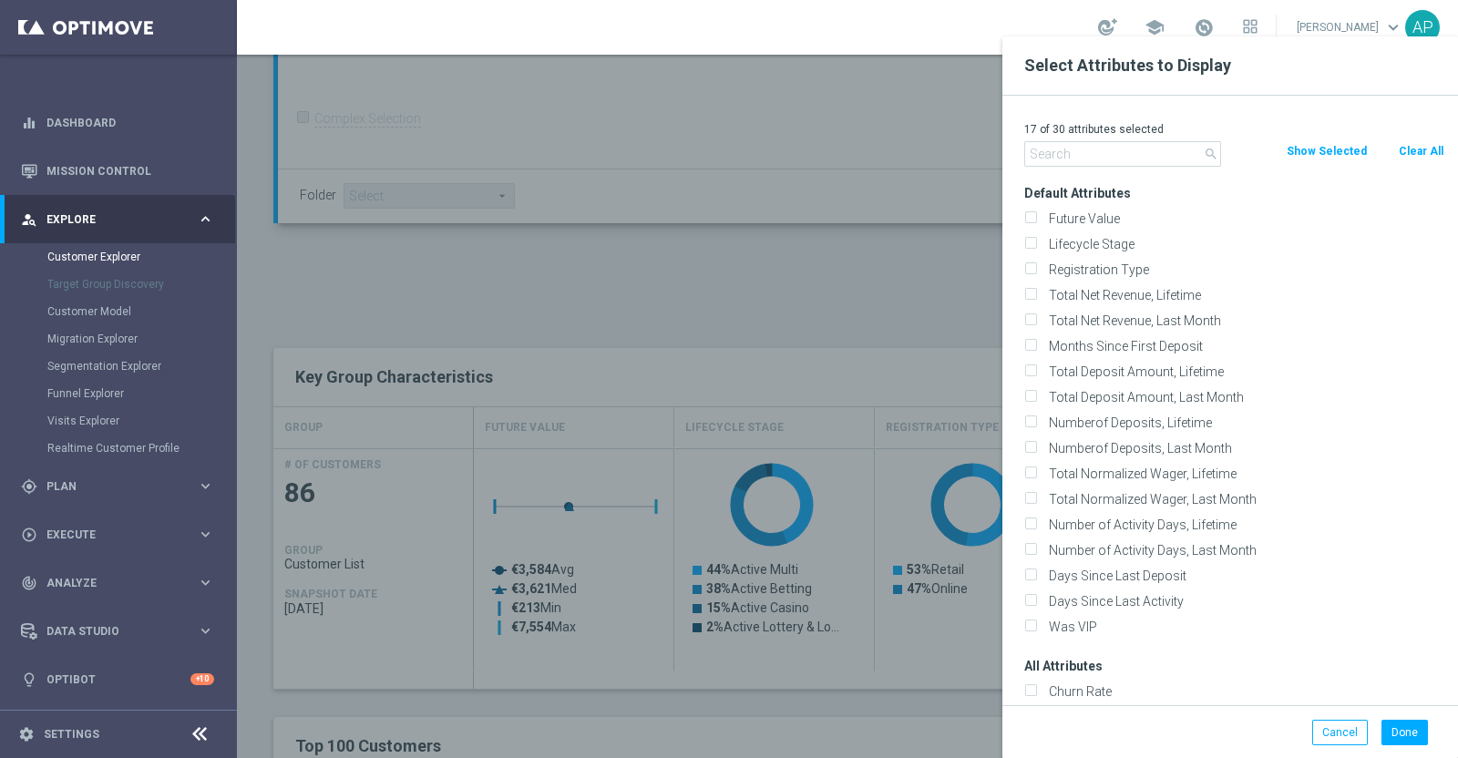
checkbox input "false"
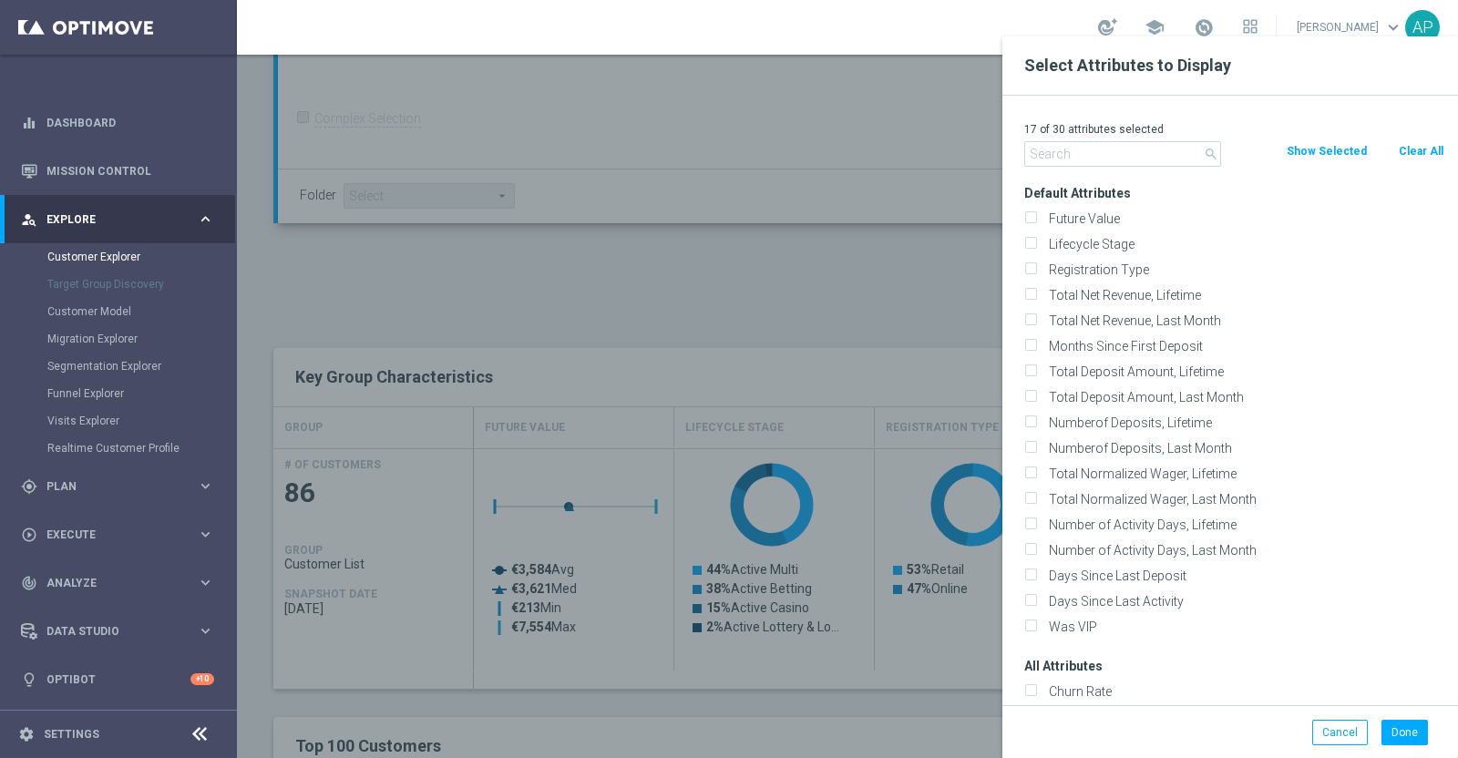
checkbox input "false"
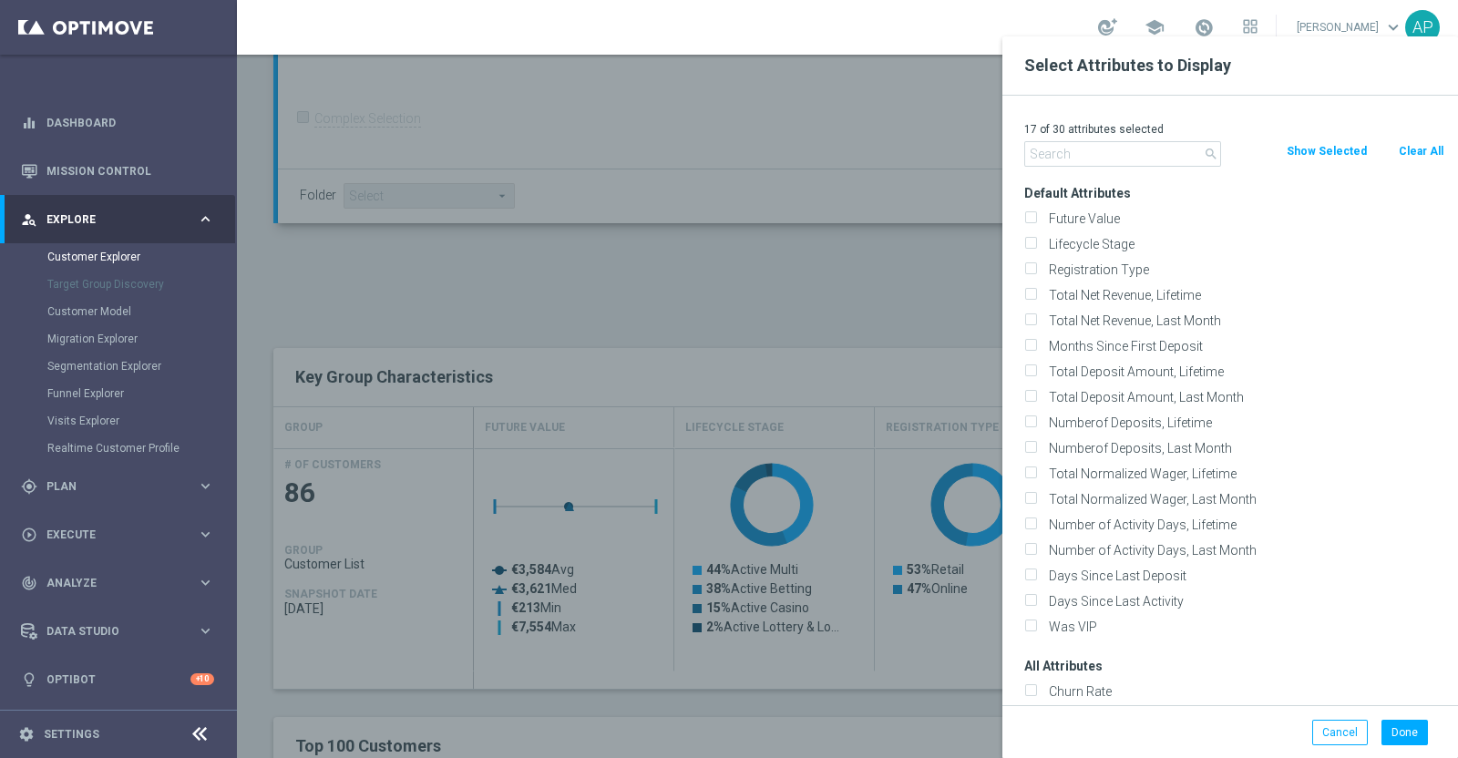
checkbox input "false"
click at [1080, 162] on input "text" at bounding box center [1122, 154] width 197 height 26
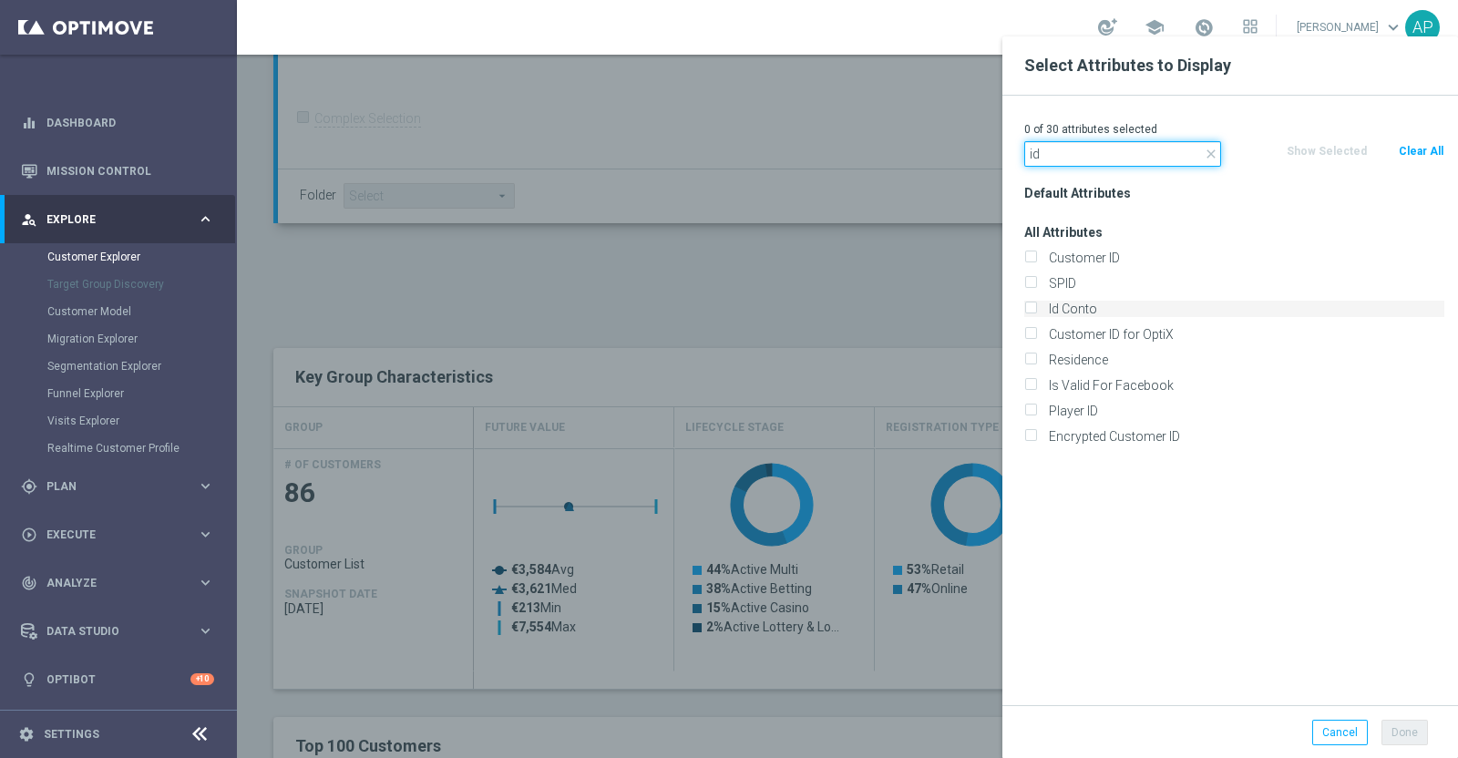
type input "id"
click at [1048, 304] on label "Id Conto" at bounding box center [1243, 309] width 402 height 16
click at [1036, 305] on input "Id Conto" at bounding box center [1030, 311] width 12 height 12
checkbox input "true"
click at [1404, 735] on button "Done" at bounding box center [1404, 733] width 46 height 26
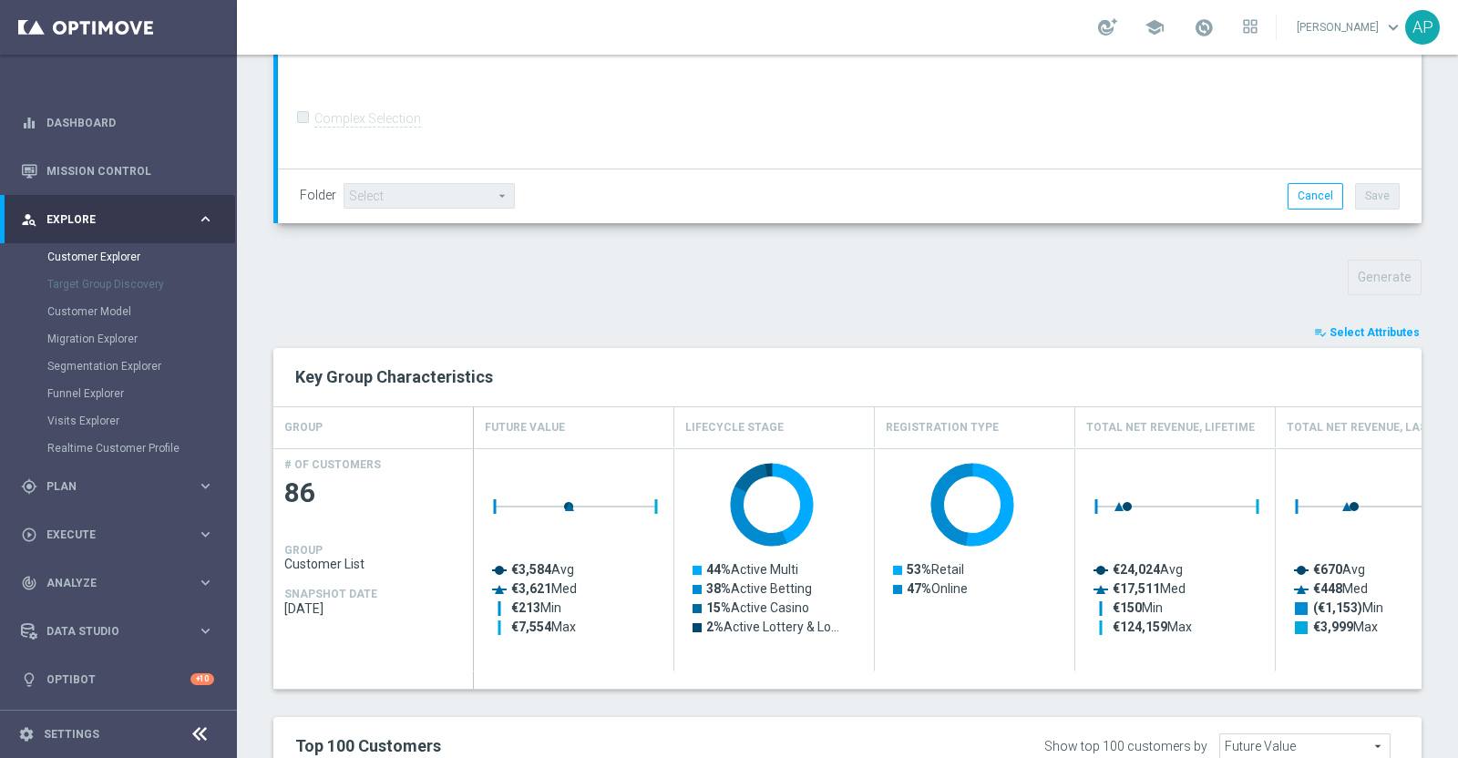
type input "Search"
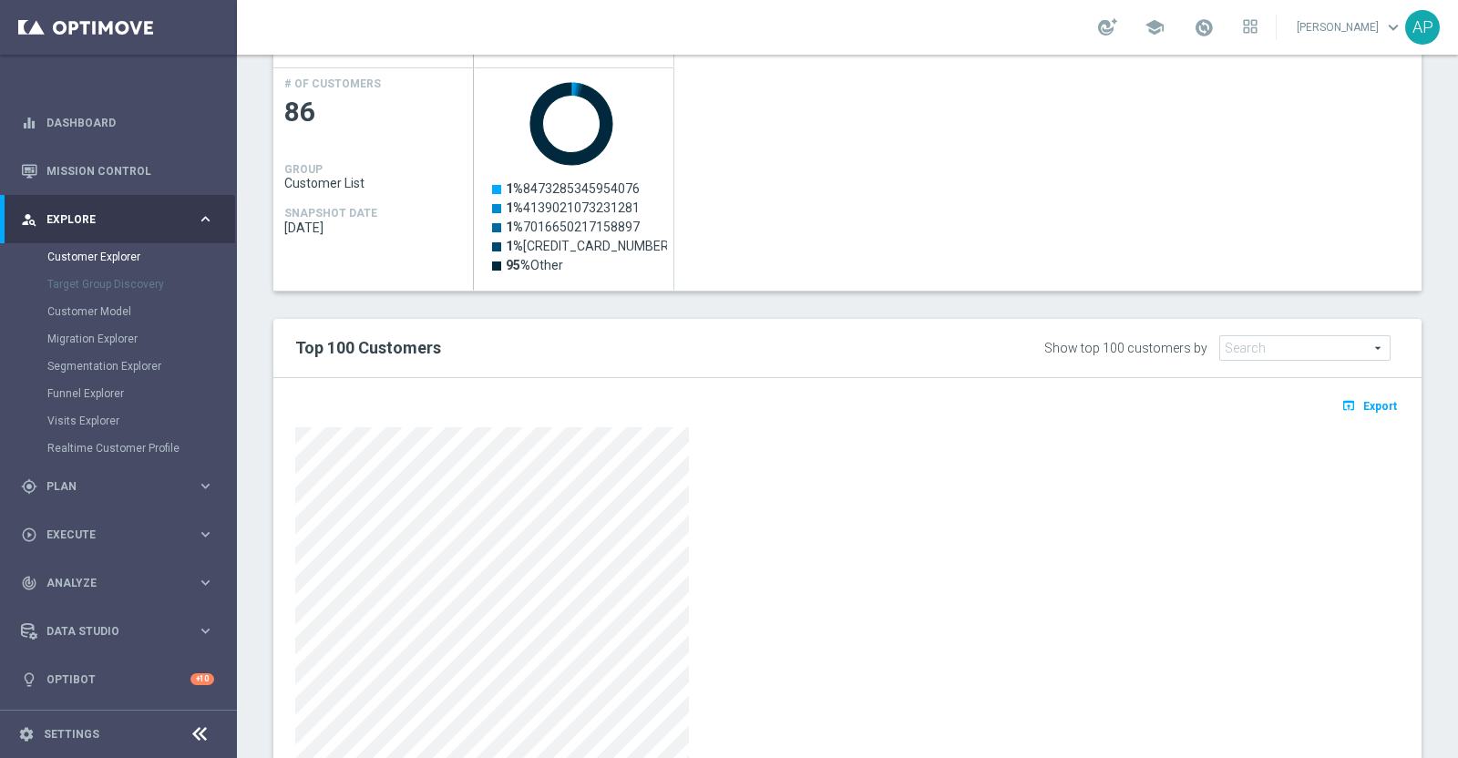
scroll to position [943, 0]
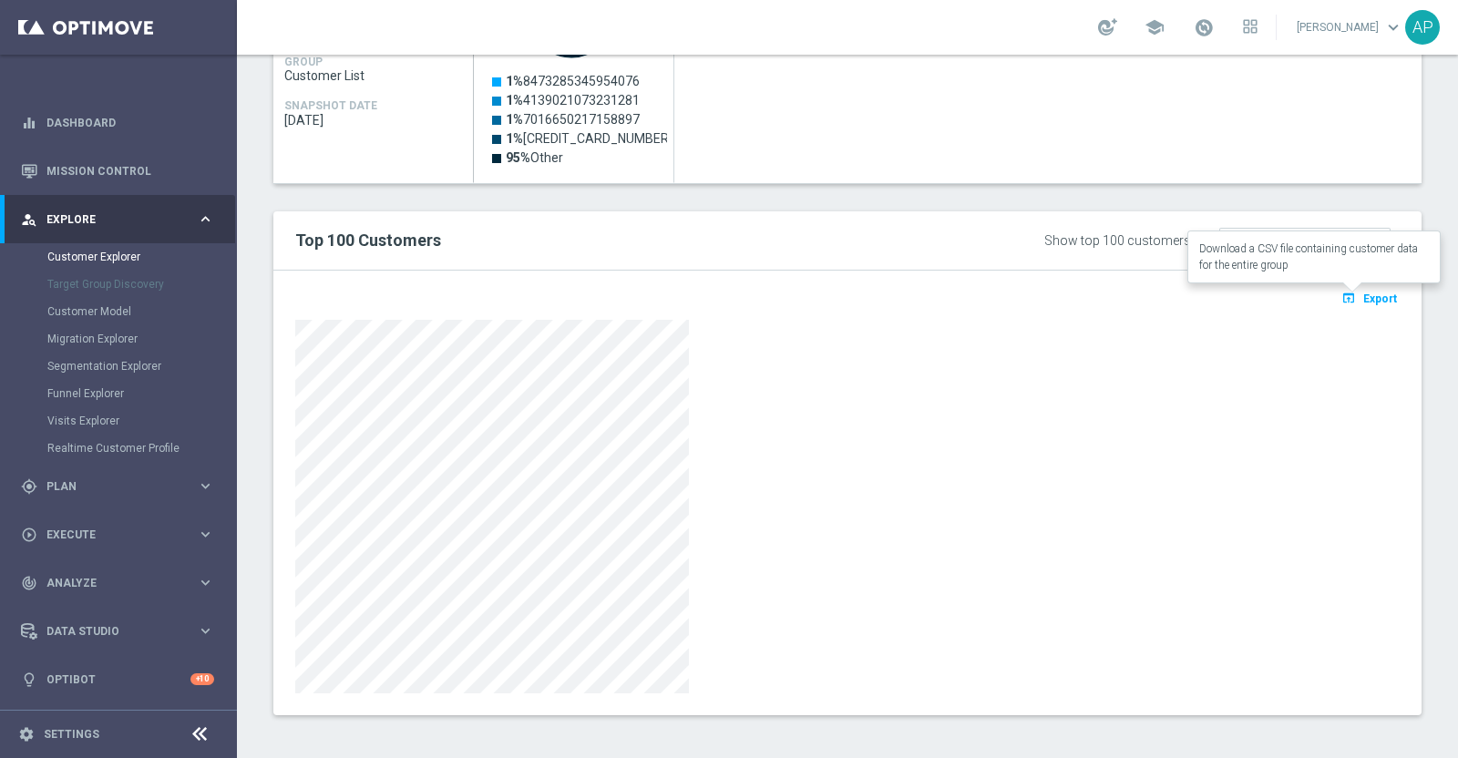
click at [1363, 297] on span "Export" at bounding box center [1380, 299] width 34 height 13
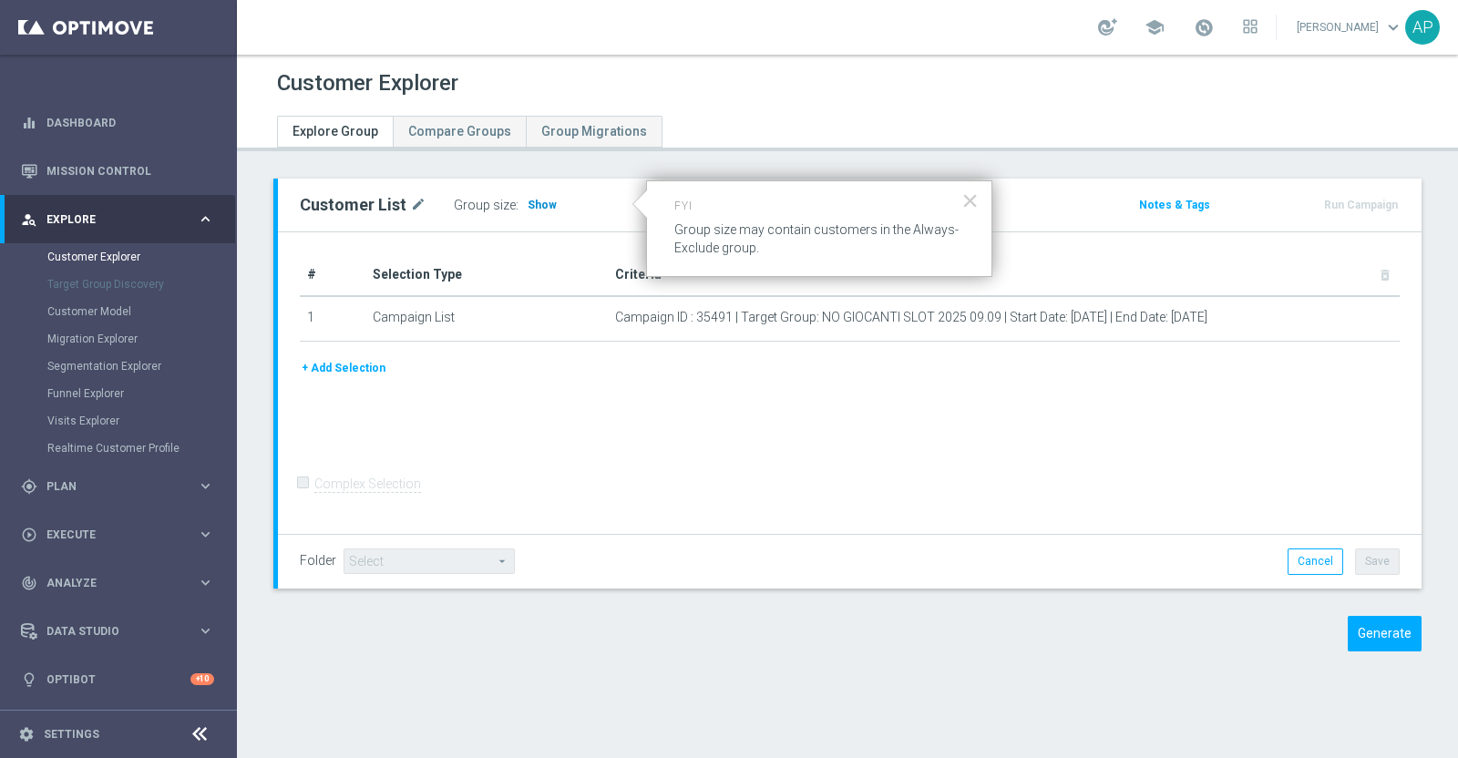
click at [529, 200] on span "Show" at bounding box center [542, 205] width 29 height 13
click at [539, 193] on div "Group size : Show" at bounding box center [545, 205] width 182 height 26
click at [538, 202] on span "Show" at bounding box center [542, 205] width 29 height 13
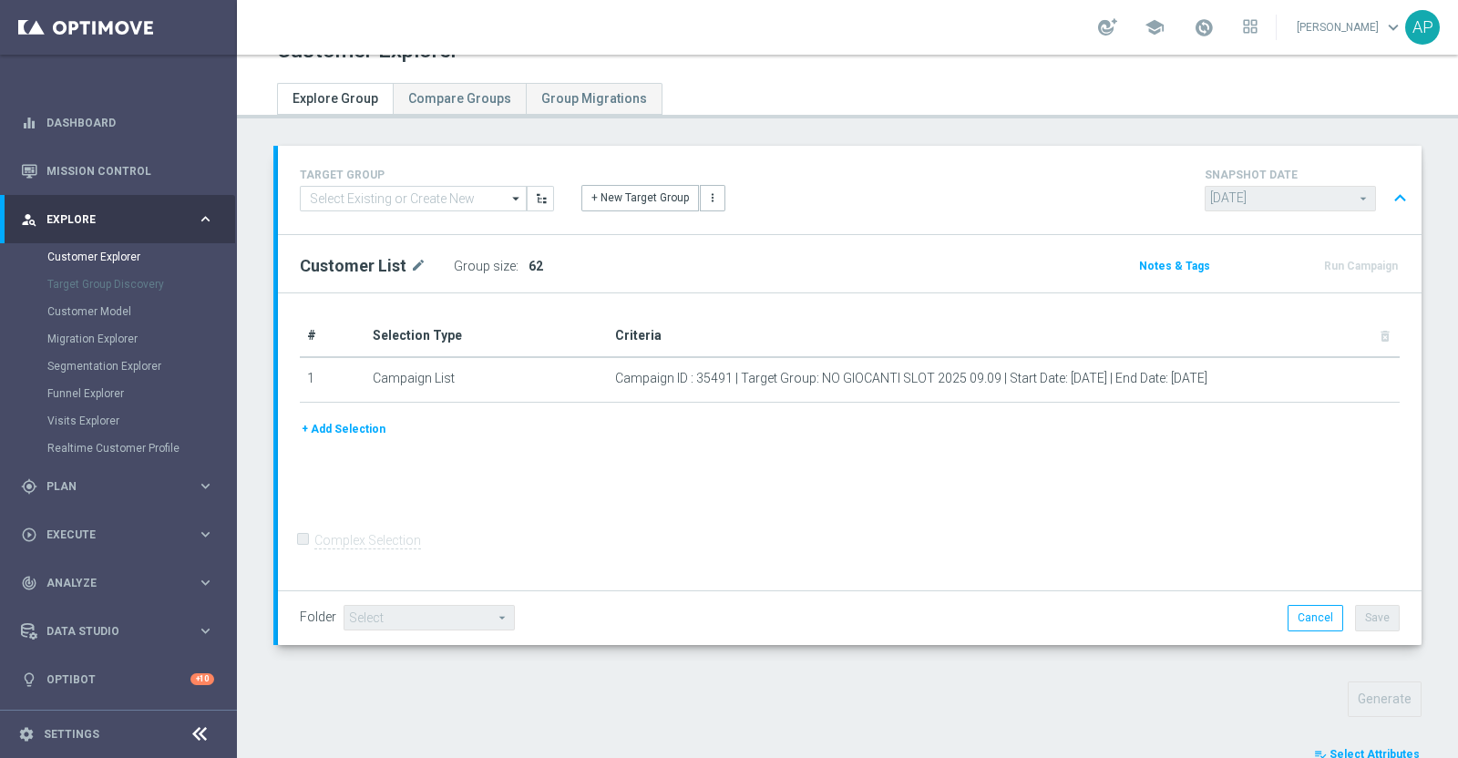
scroll to position [560, 0]
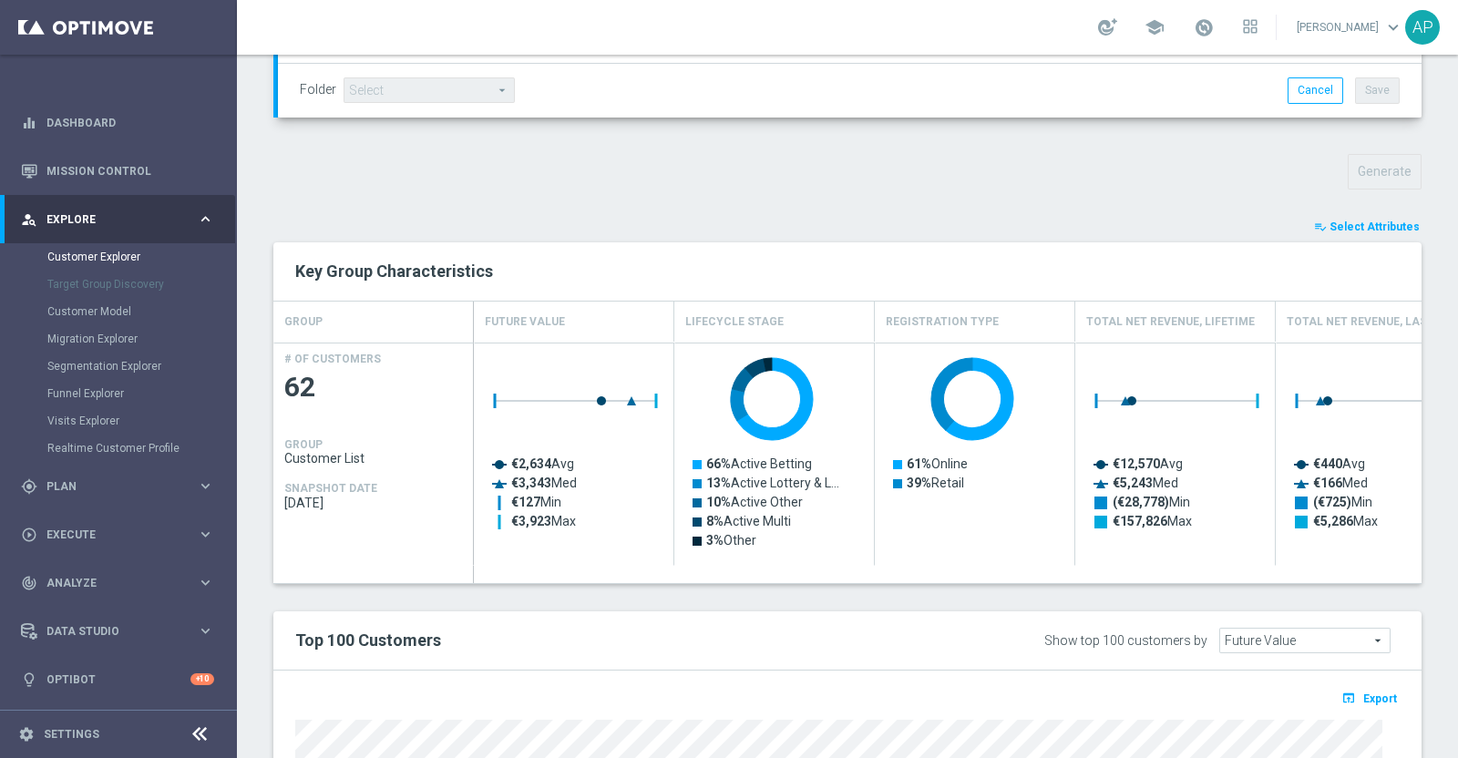
click at [967, 217] on div "playlist_add_check Select Attributes" at bounding box center [847, 227] width 1175 height 20
